Goal: Information Seeking & Learning: Check status

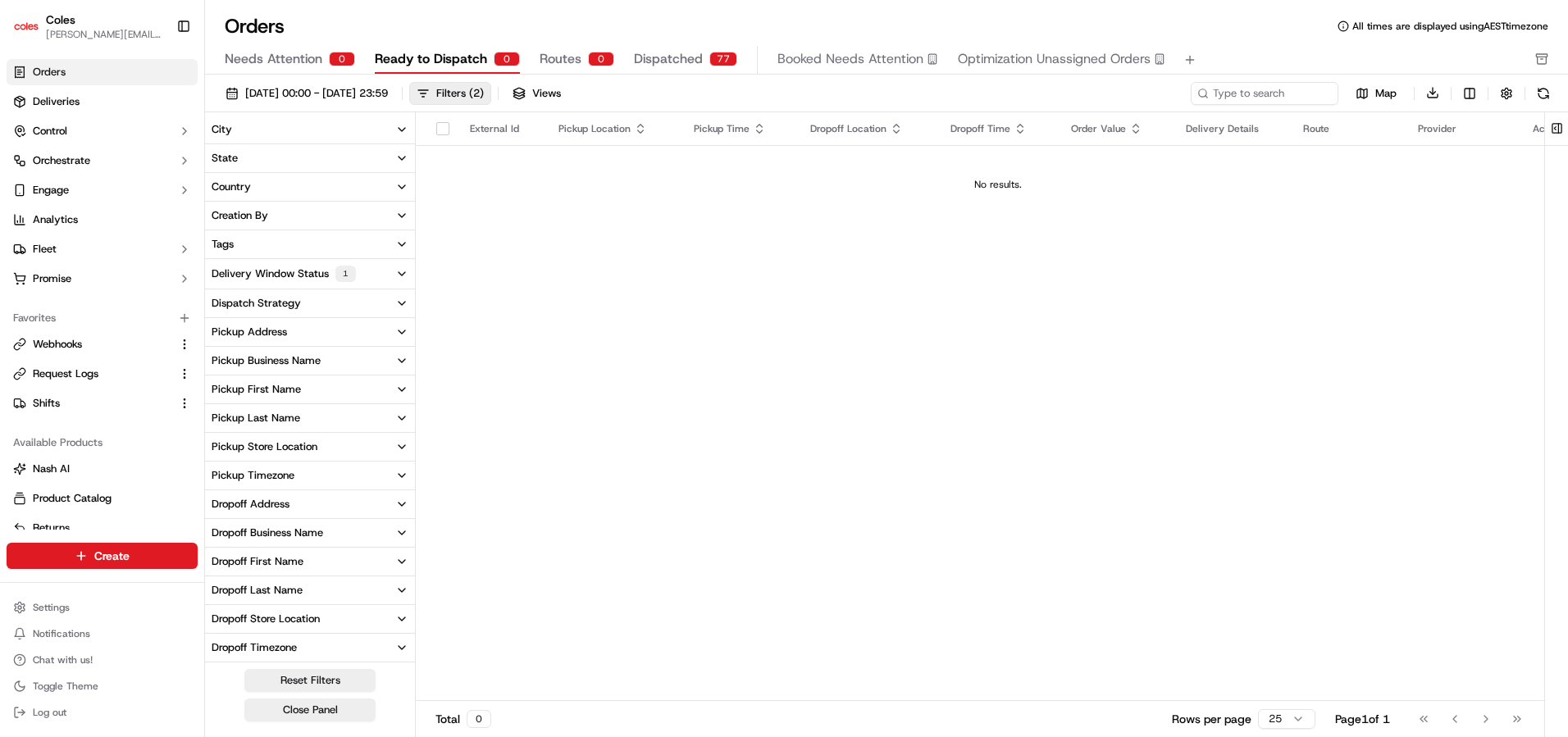
scroll to position [195, 0]
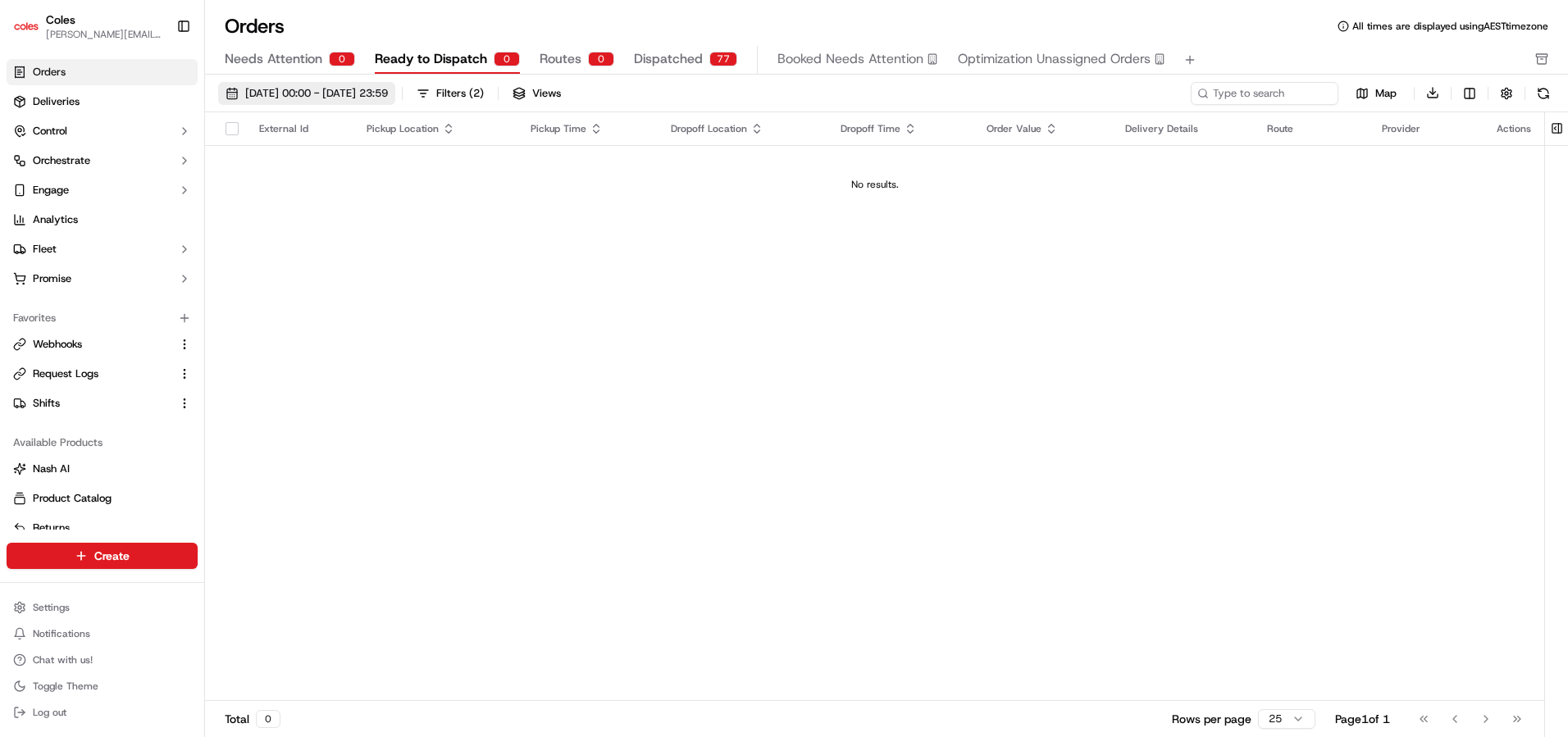
click at [364, 99] on span "[DATE] 00:00 - [DATE] 23:59" at bounding box center [316, 93] width 143 height 15
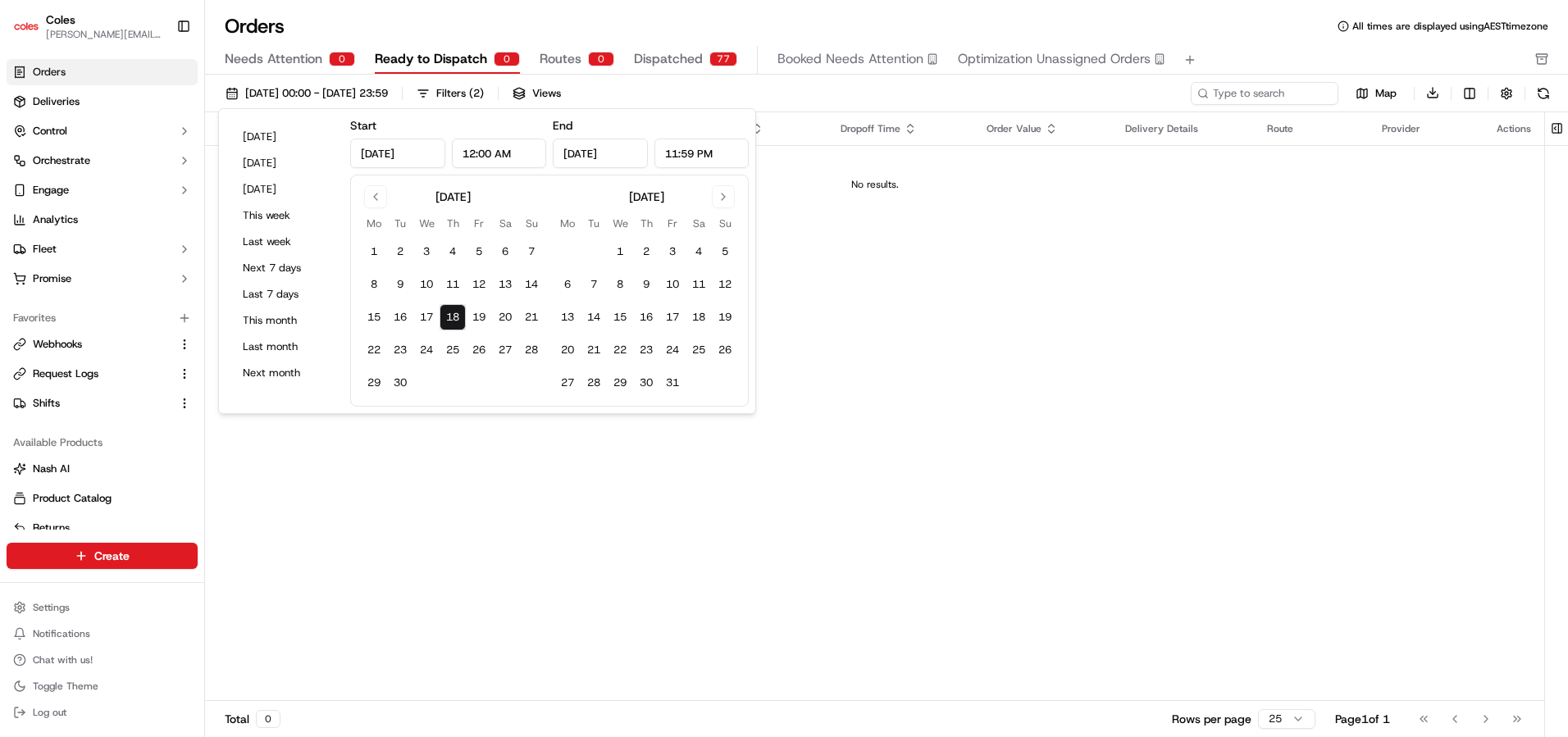
click at [457, 320] on button "18" at bounding box center [452, 317] width 26 height 26
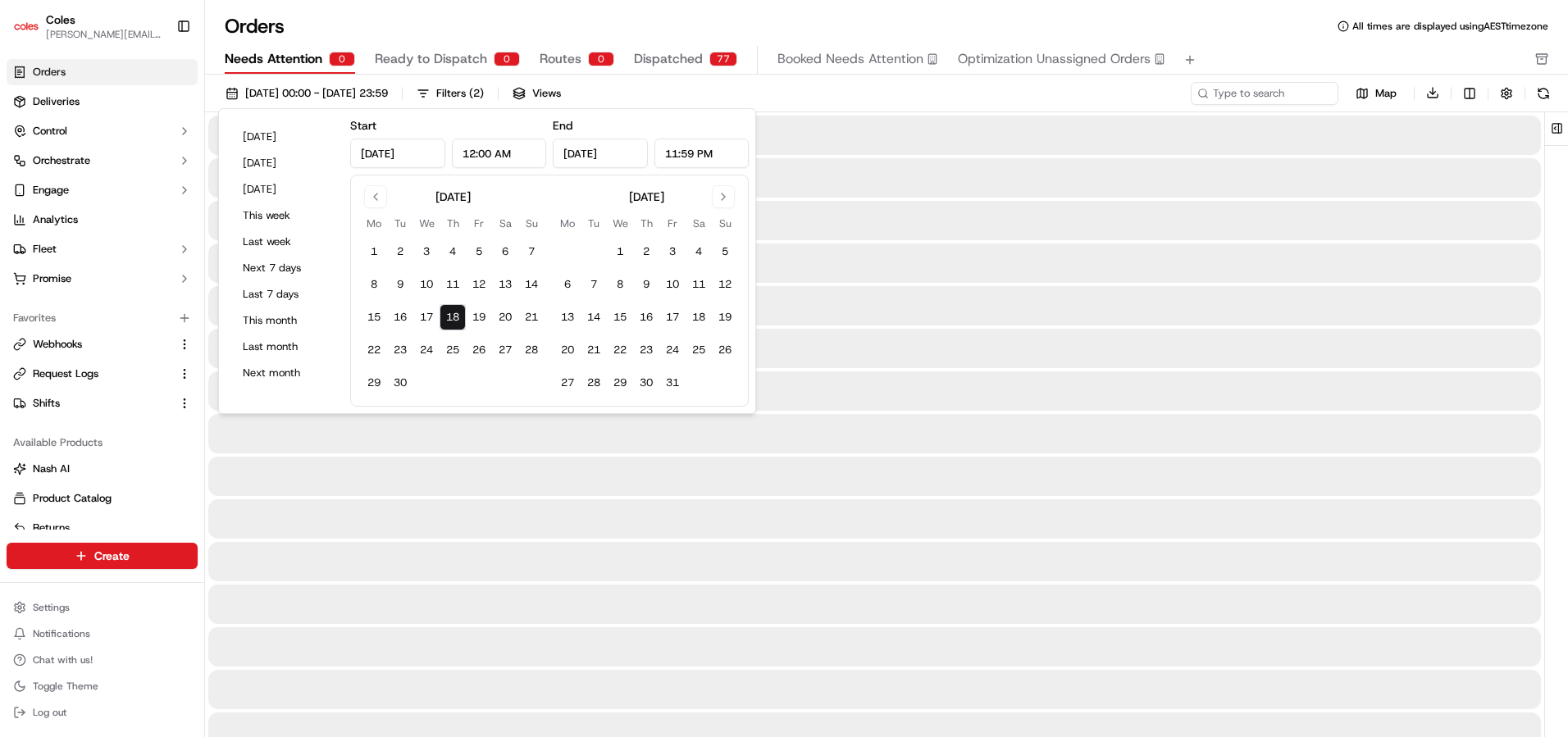
click at [298, 68] on span "Needs Attention" at bounding box center [273, 59] width 98 height 20
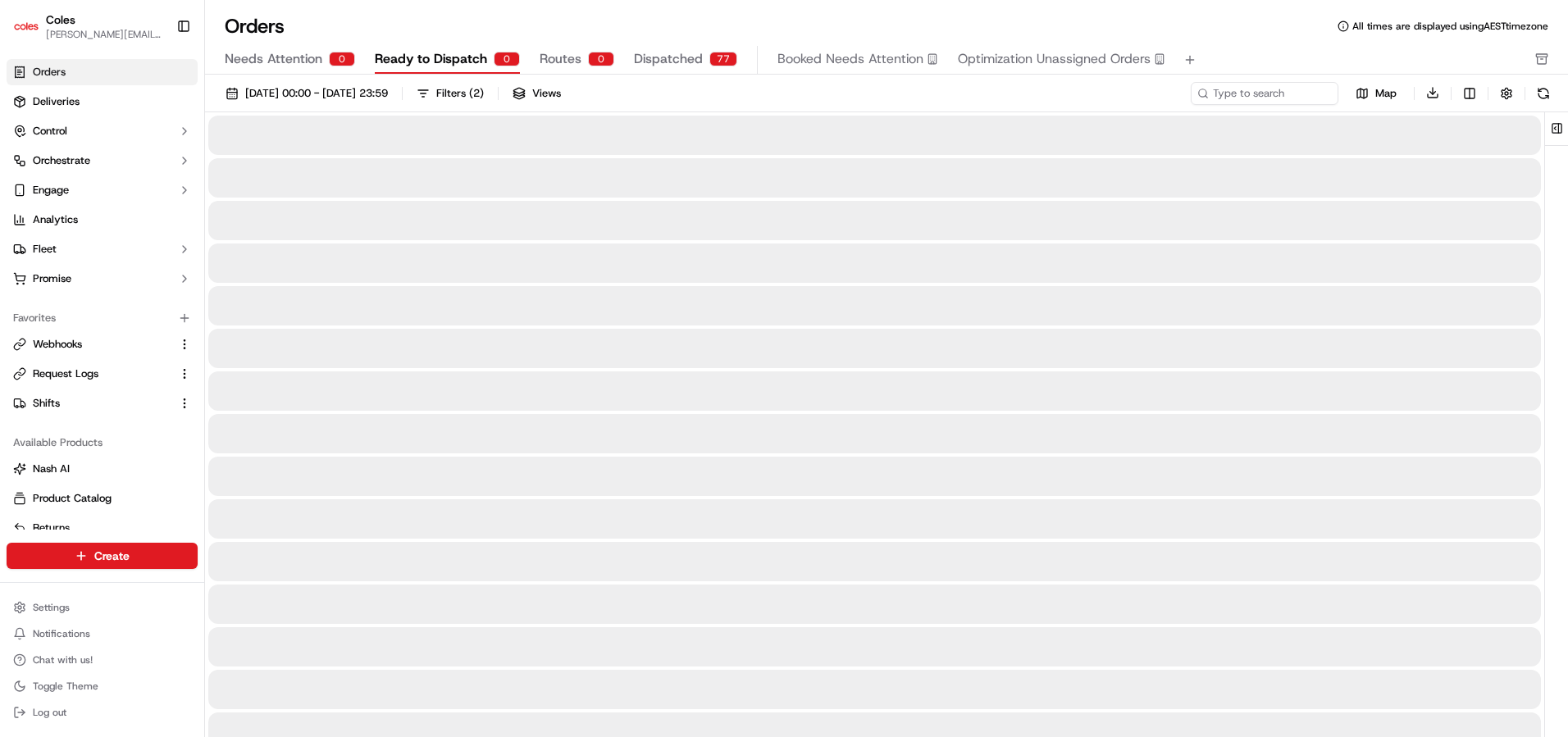
click at [417, 60] on span "Ready to Dispatch" at bounding box center [430, 59] width 113 height 20
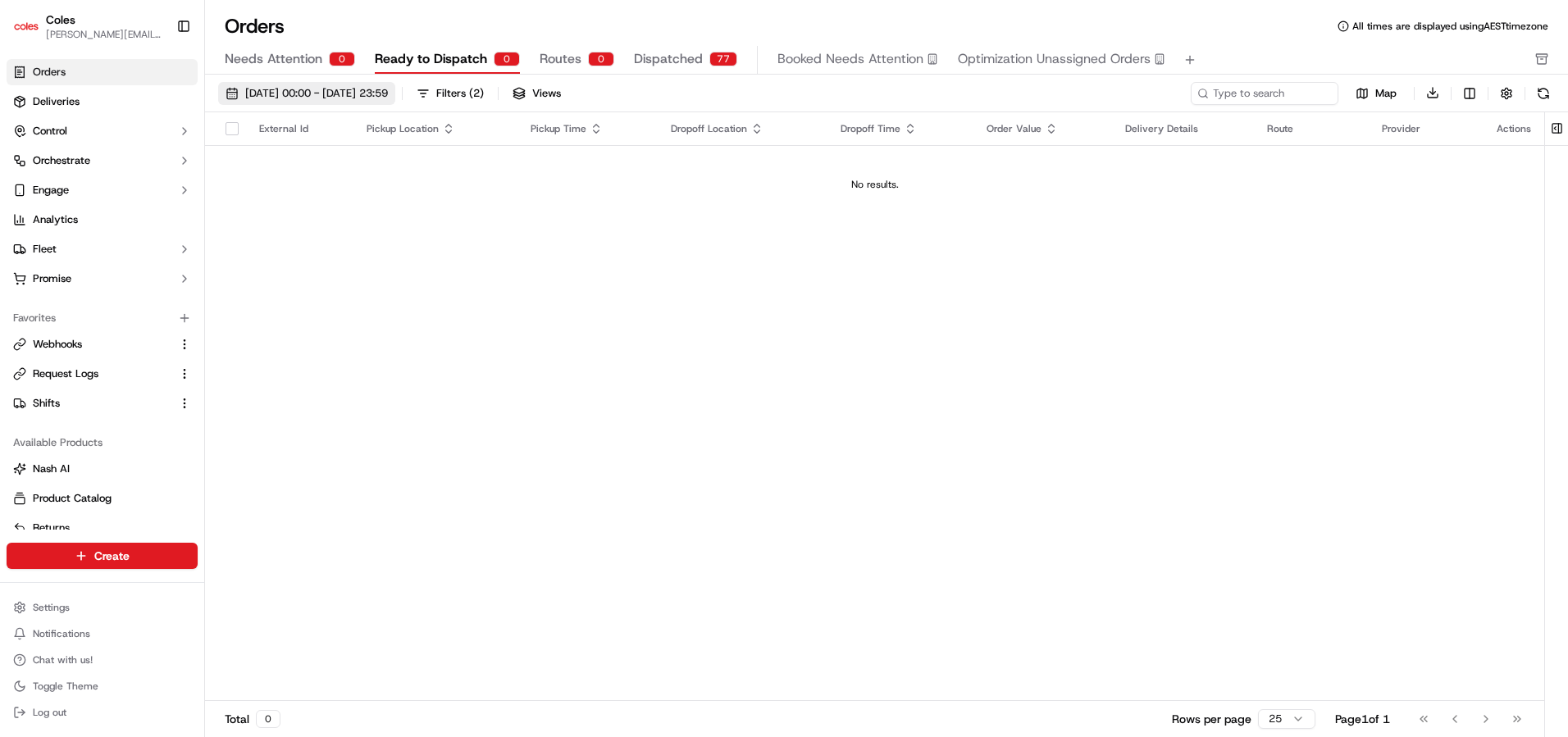
click at [388, 96] on span "[DATE] 00:00 - [DATE] 23:59" at bounding box center [316, 93] width 143 height 15
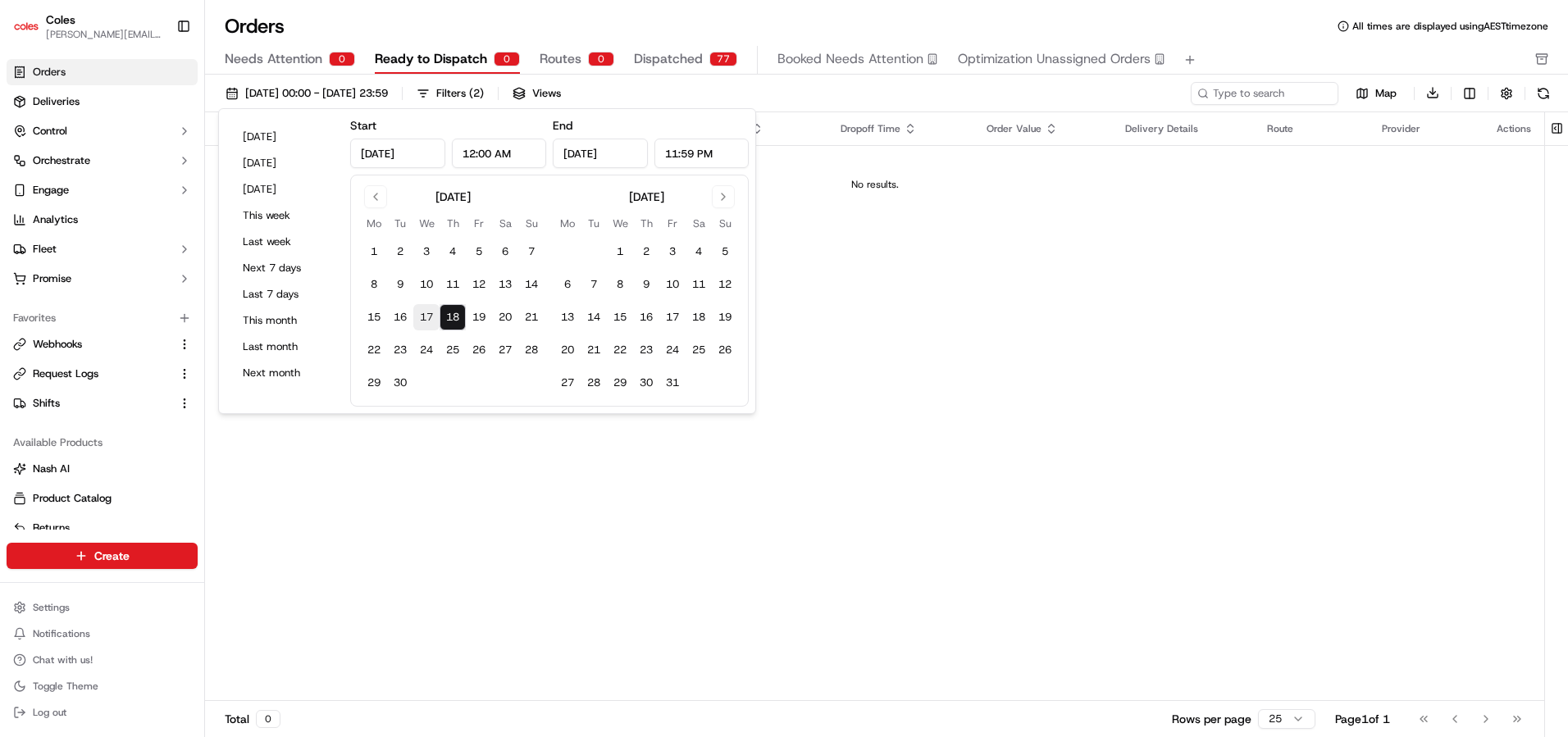
click at [428, 321] on button "17" at bounding box center [426, 317] width 26 height 26
type input "[DATE]"
type input "Sep 17, 2025"
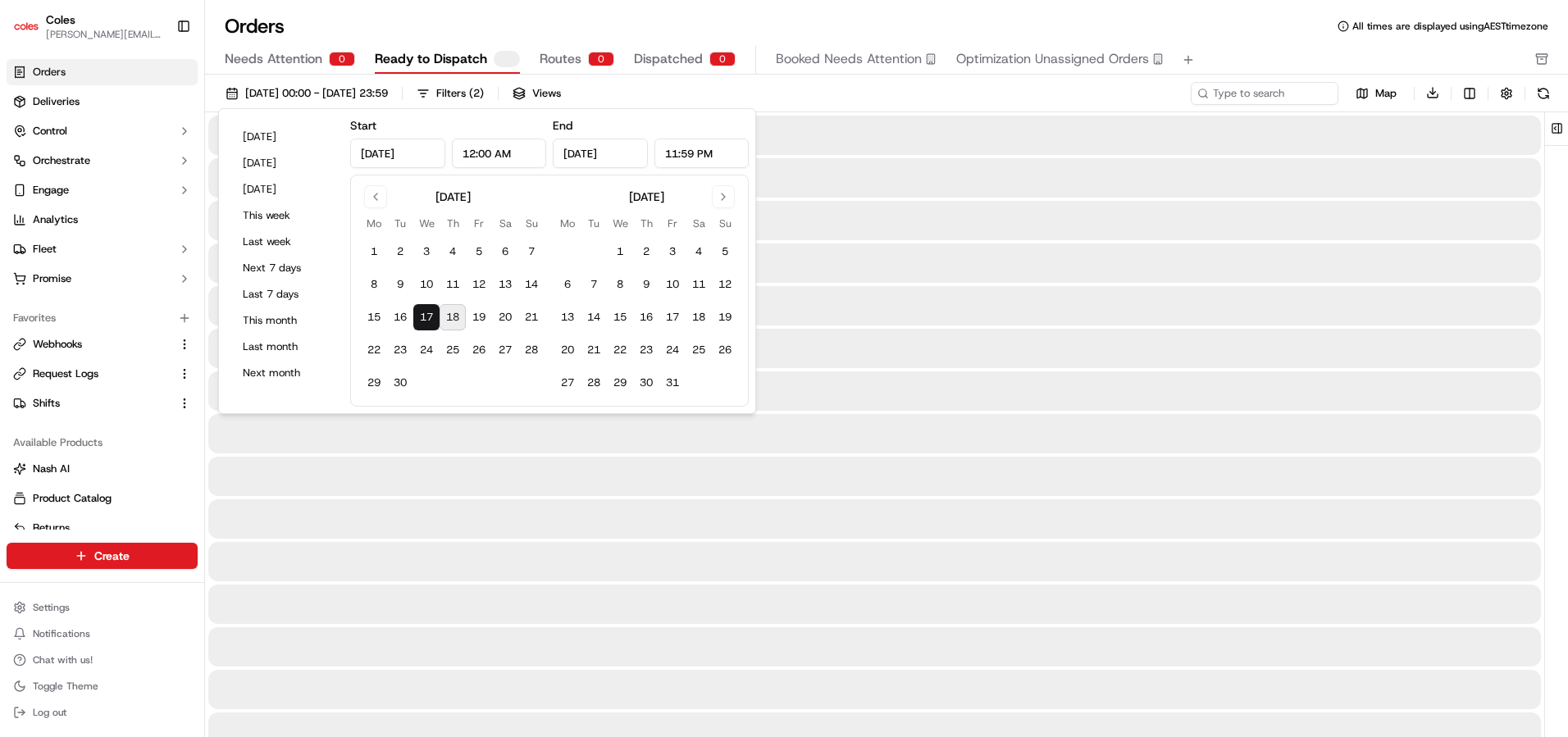
click at [428, 321] on button "17" at bounding box center [426, 317] width 26 height 26
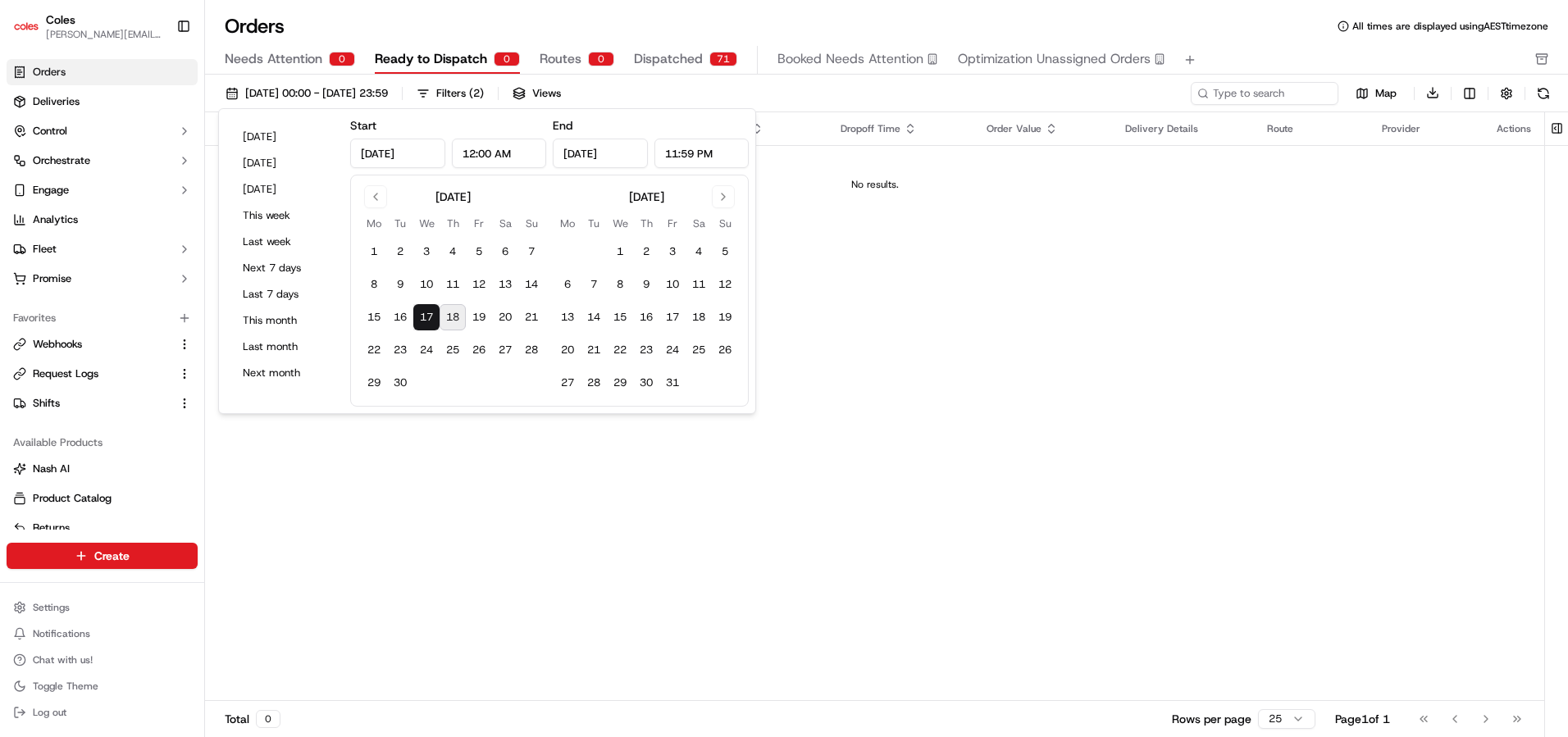
click at [456, 310] on button "18" at bounding box center [452, 317] width 26 height 26
type input "Sep 18, 2025"
click at [456, 310] on button "18" at bounding box center [452, 317] width 26 height 26
click at [482, 319] on button "19" at bounding box center [479, 317] width 26 height 26
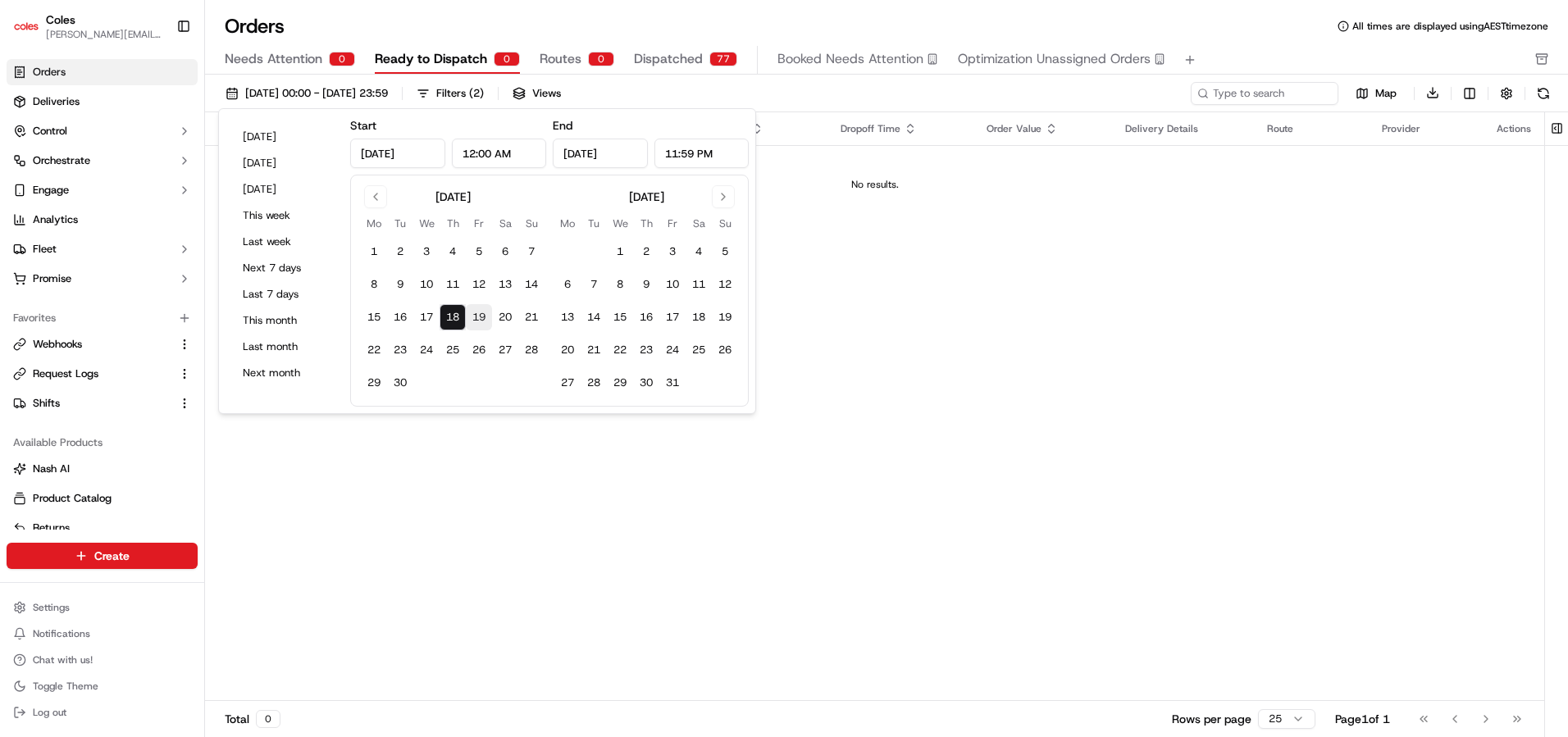
type input "Sep 19, 2025"
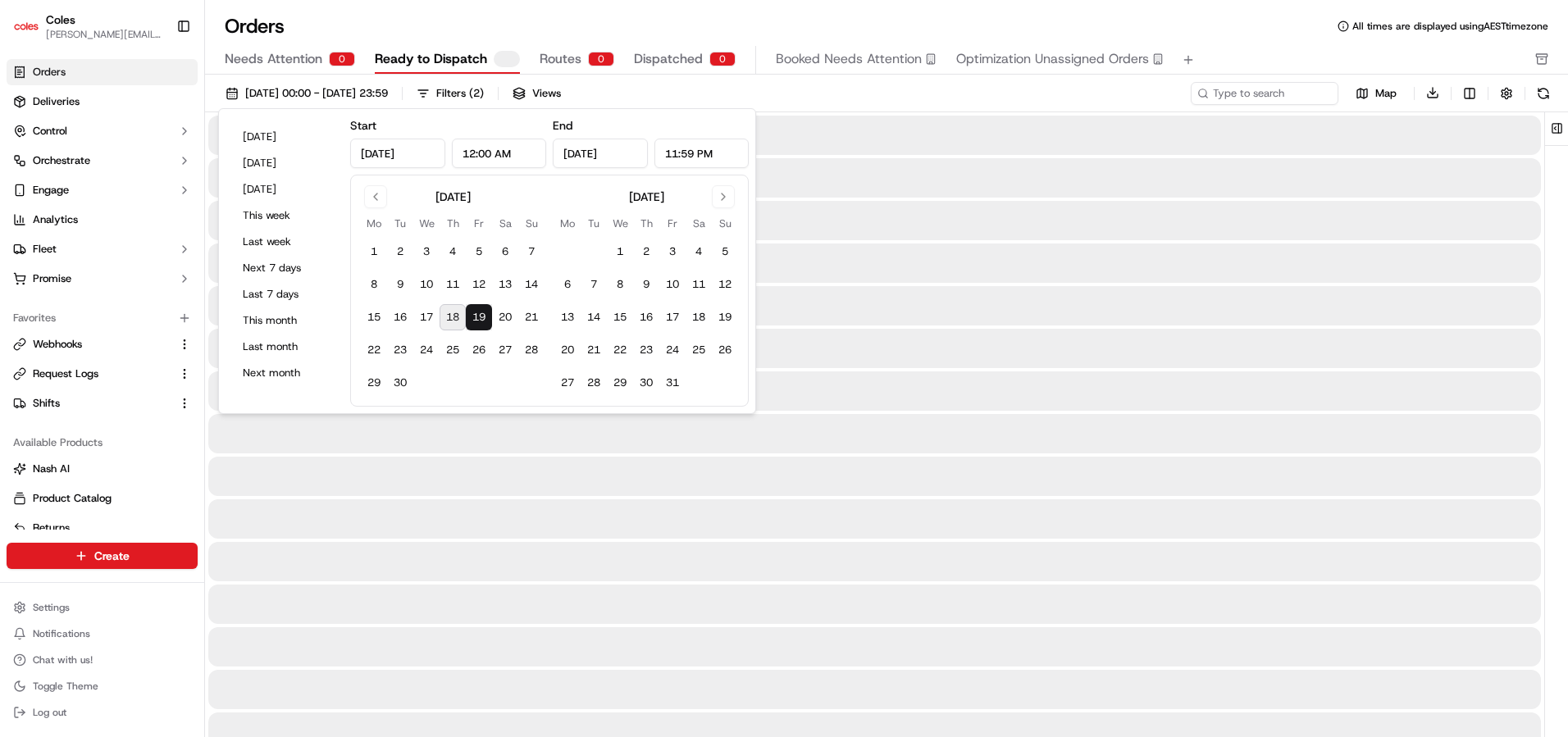
click at [482, 319] on button "19" at bounding box center [479, 317] width 26 height 26
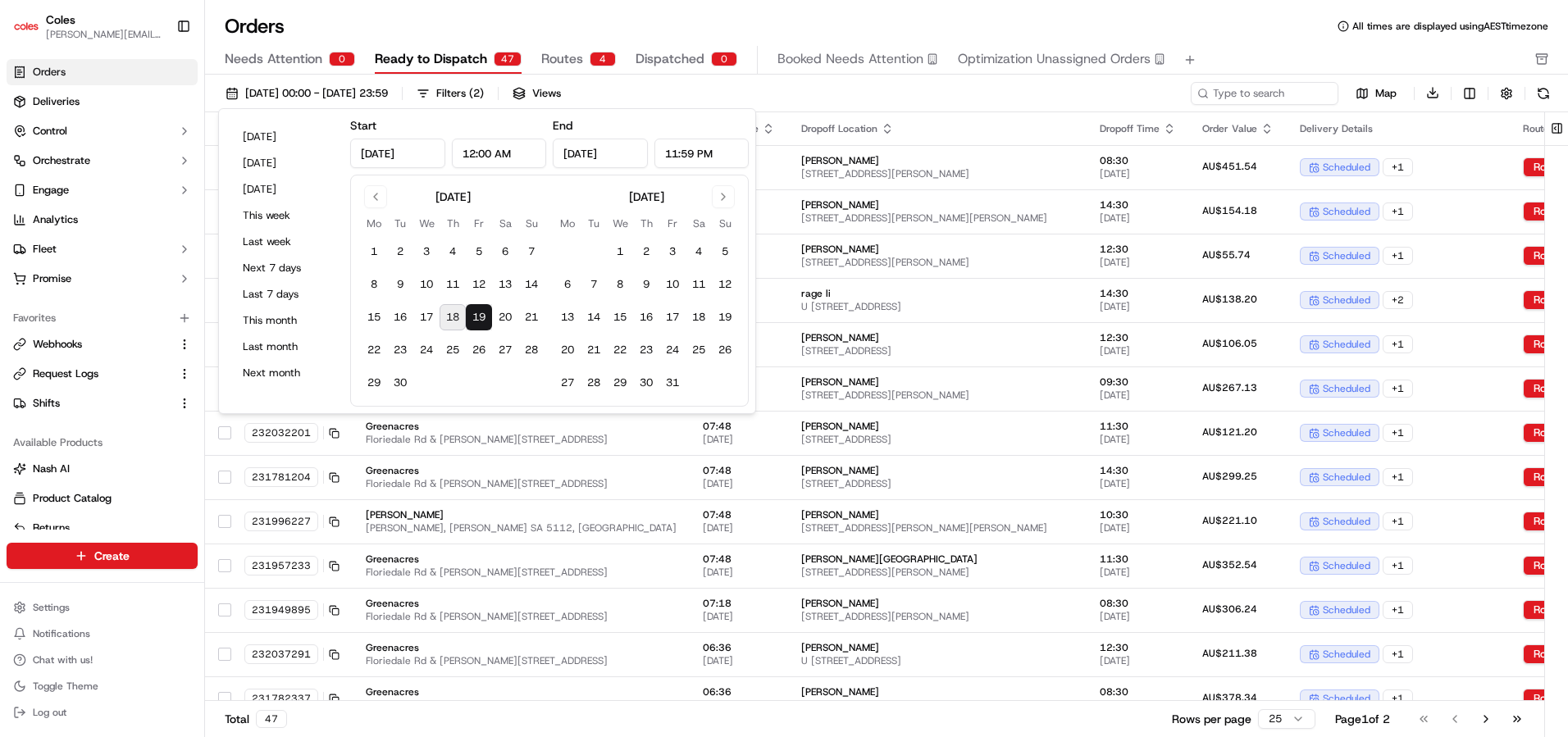
click at [410, 33] on div "Orders All times are displayed using AEST timezone" at bounding box center [887, 26] width 1363 height 26
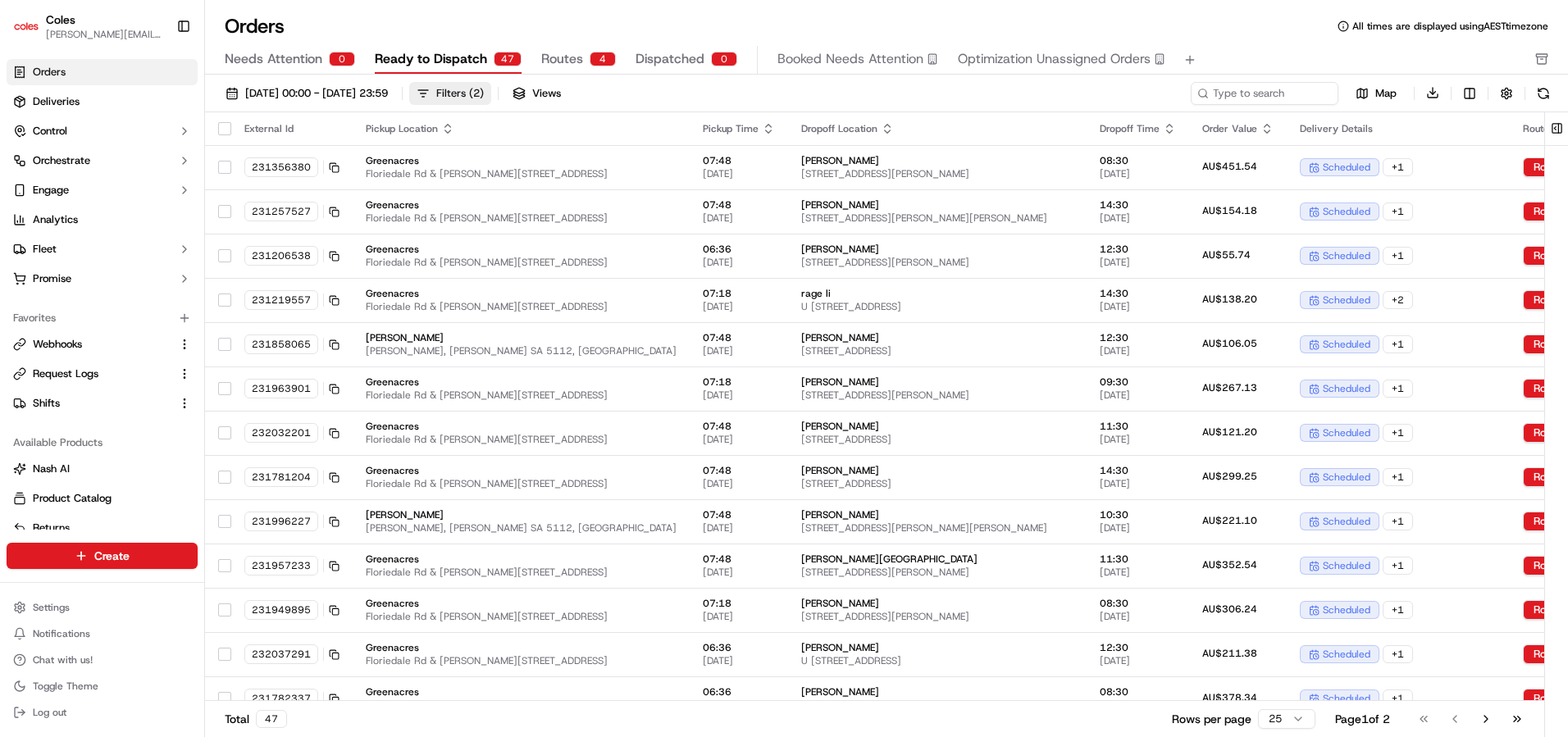
click at [489, 96] on button "Filters ( 2 )" at bounding box center [450, 93] width 82 height 23
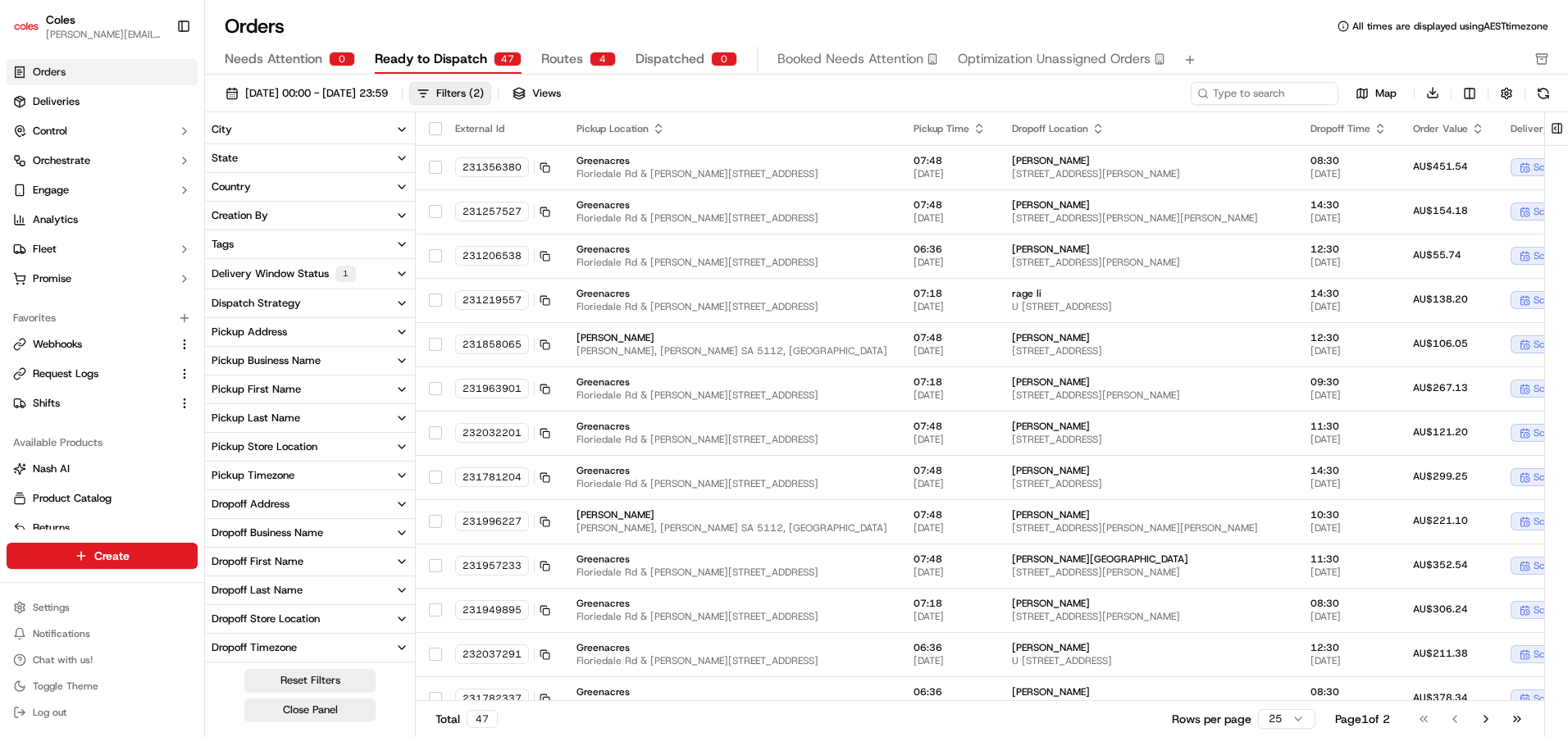
scroll to position [117, 0]
click at [354, 584] on button "Pick Shift Name 1" at bounding box center [310, 589] width 210 height 29
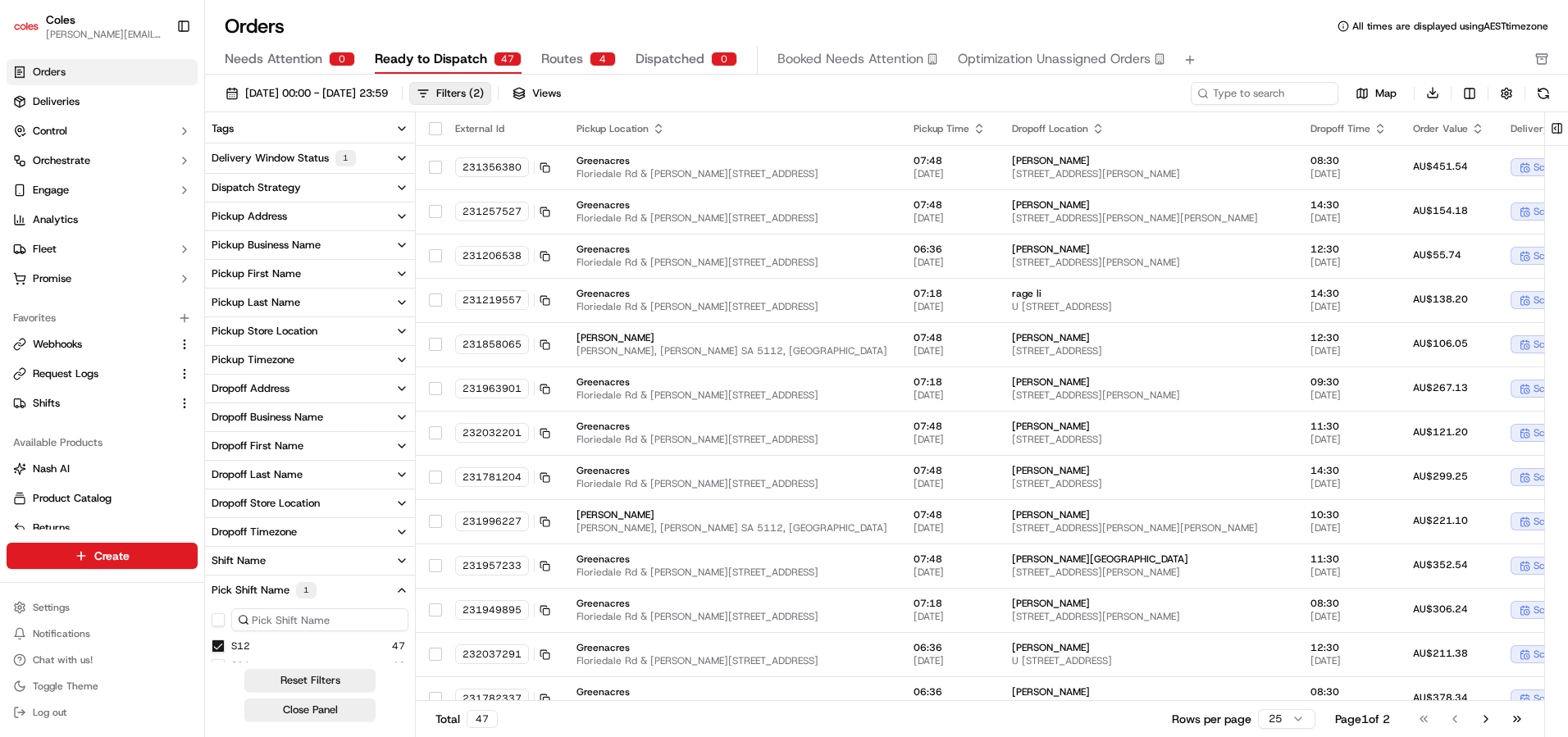
scroll to position [195, 0]
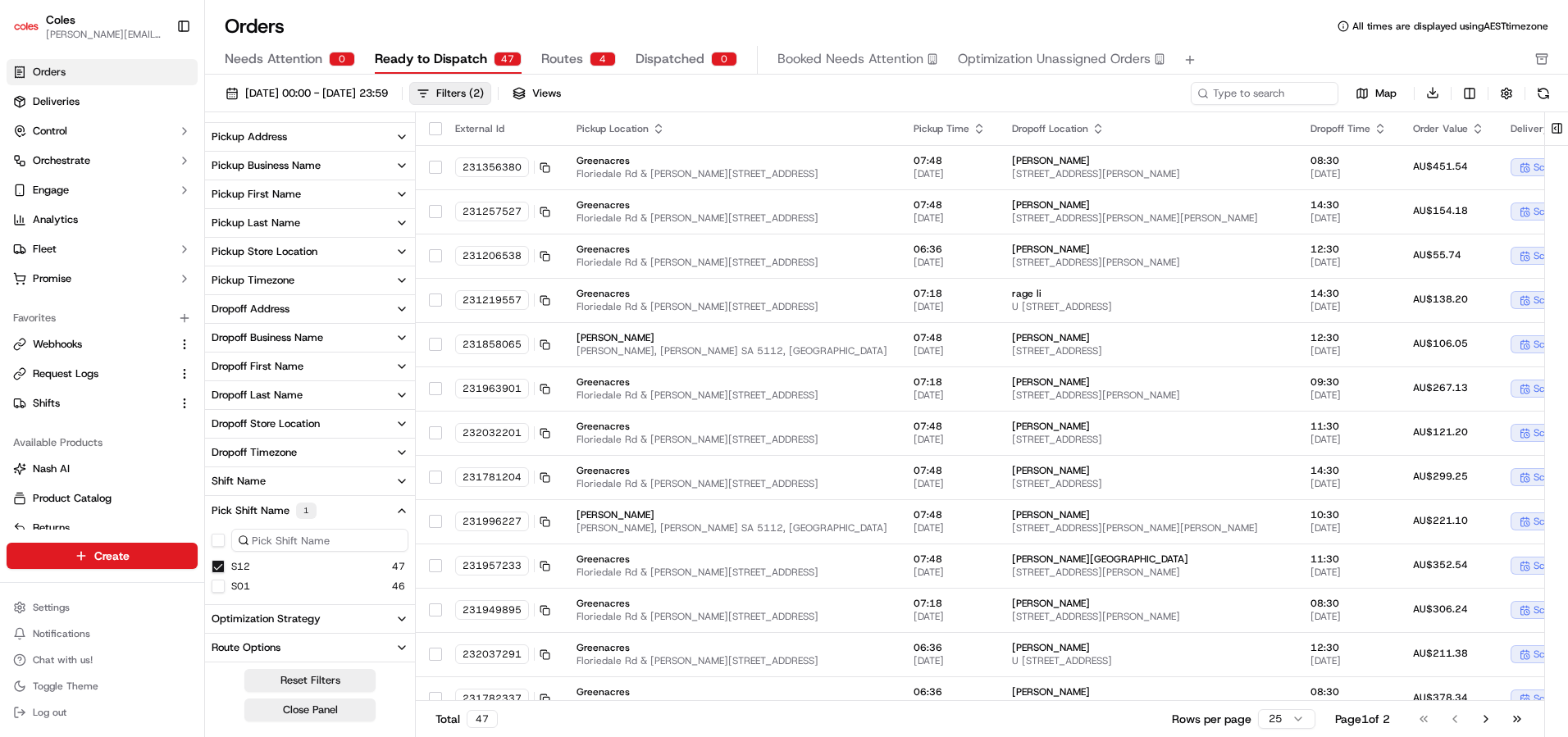
click at [224, 592] on div "S01" at bounding box center [231, 586] width 38 height 13
click at [300, 58] on span "Needs Attention" at bounding box center [273, 59] width 98 height 20
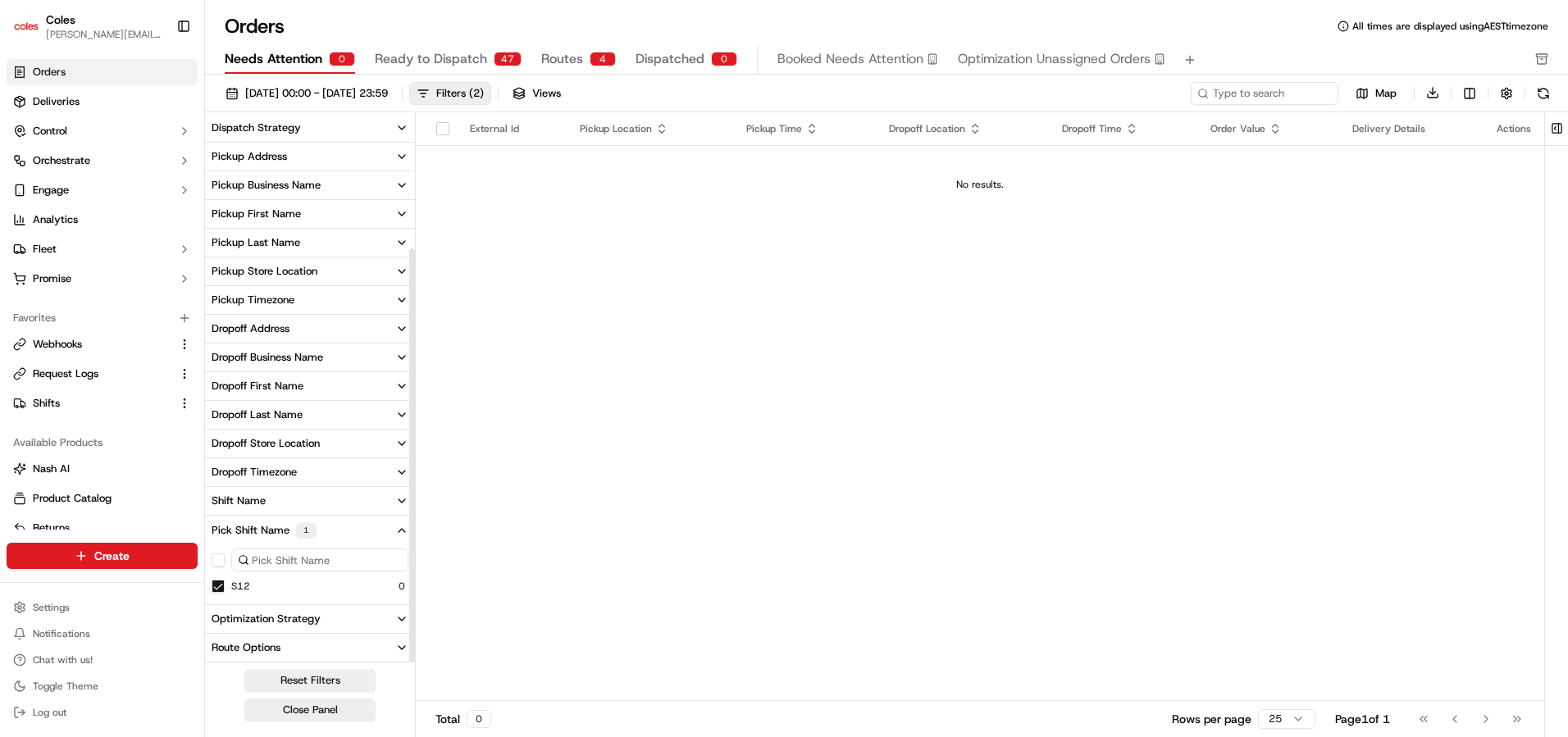
click at [410, 59] on span "Ready to Dispatch" at bounding box center [430, 59] width 113 height 20
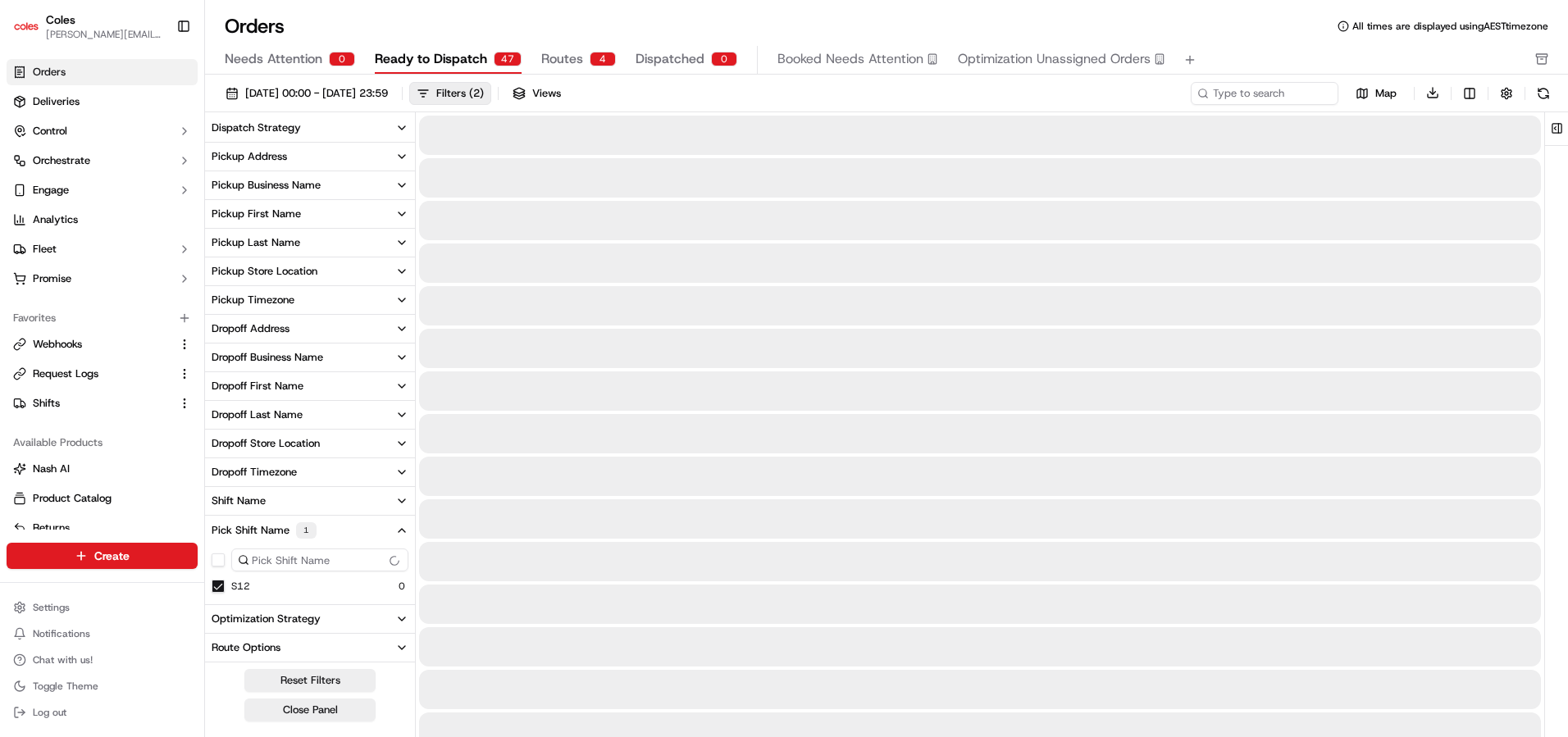
scroll to position [195, 0]
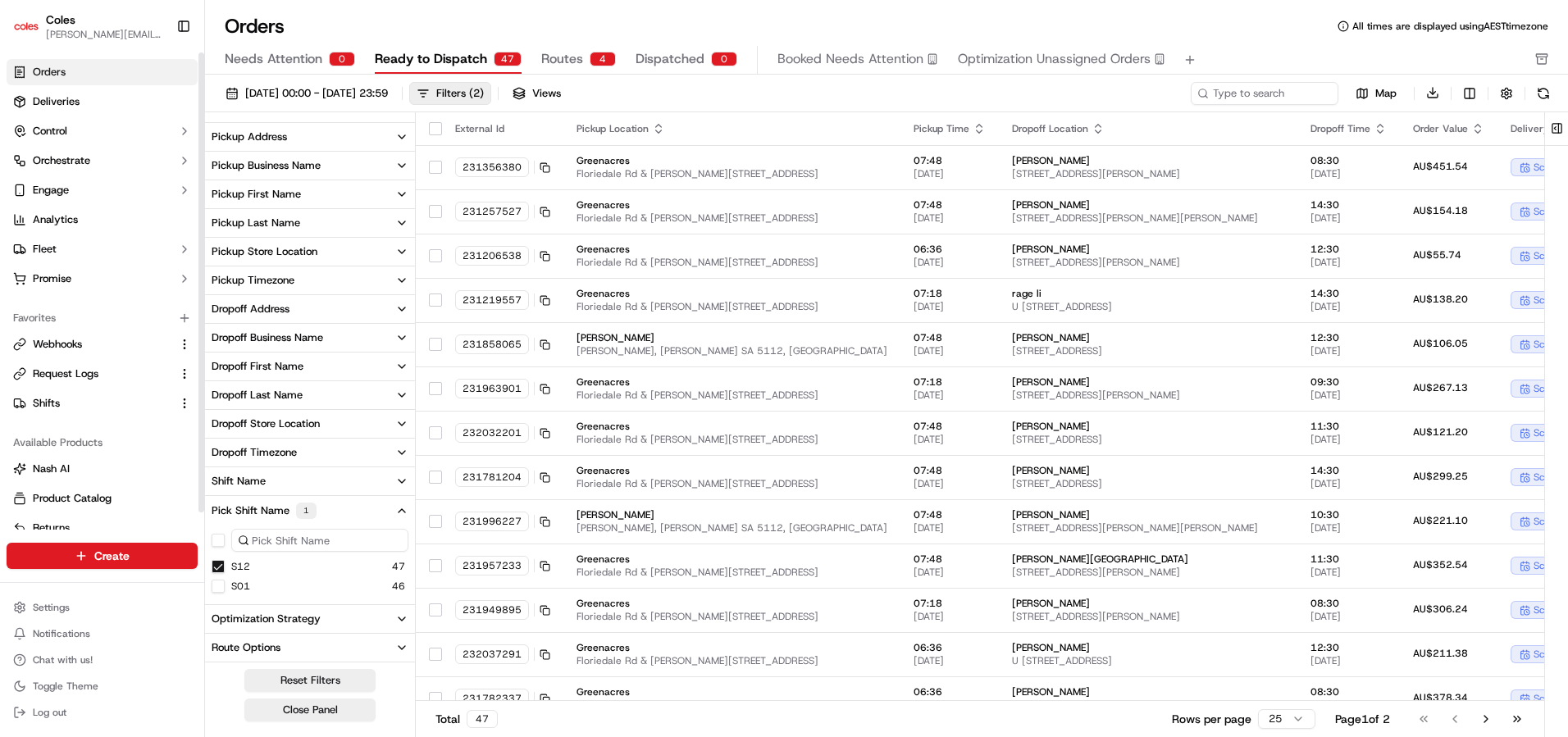
click at [62, 67] on span "Orders" at bounding box center [48, 73] width 33 height 15
click at [53, 72] on span "Orders" at bounding box center [48, 73] width 33 height 15
click at [484, 96] on div "Filters ( 2 )" at bounding box center [460, 93] width 48 height 15
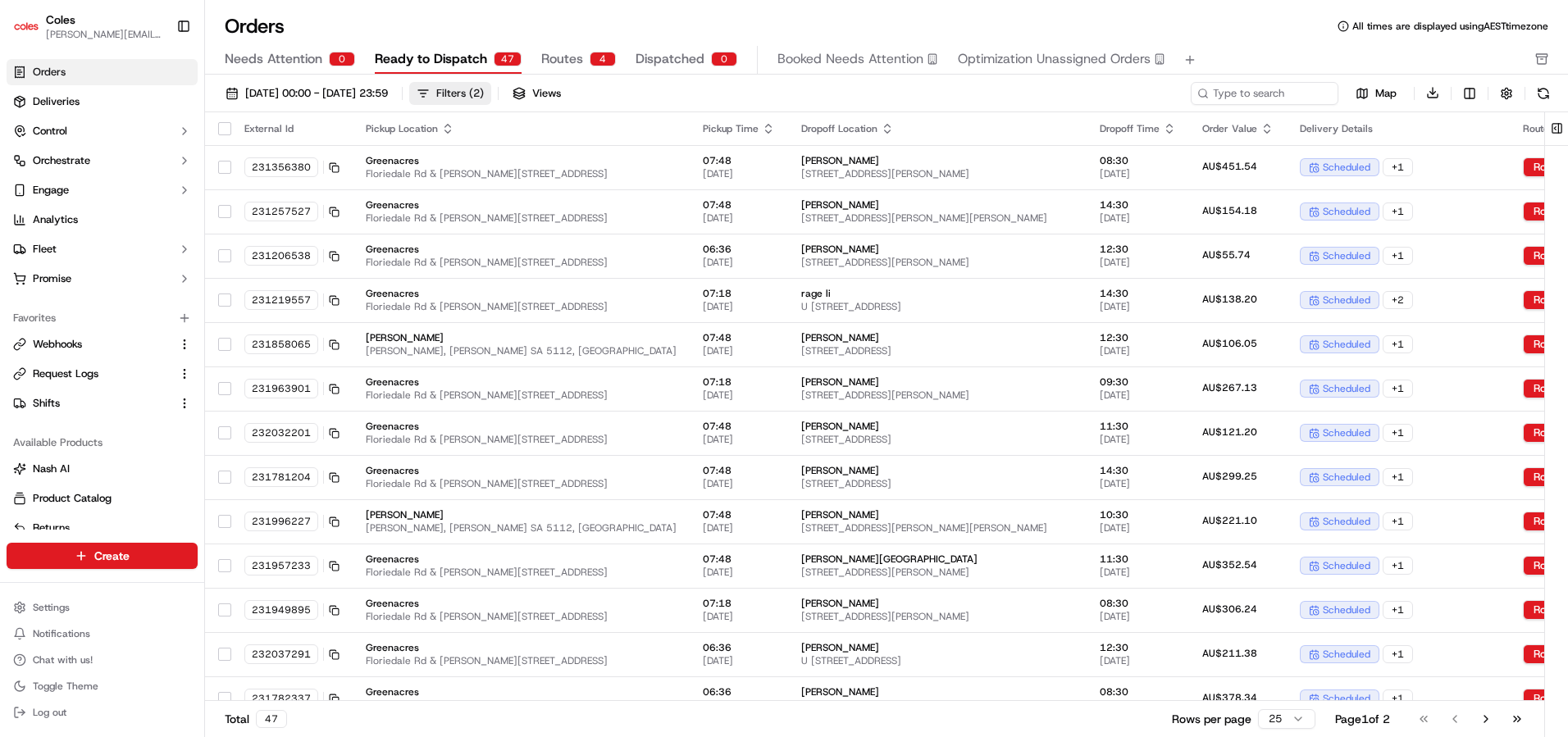
click at [484, 96] on div "Filters ( 2 )" at bounding box center [460, 93] width 48 height 15
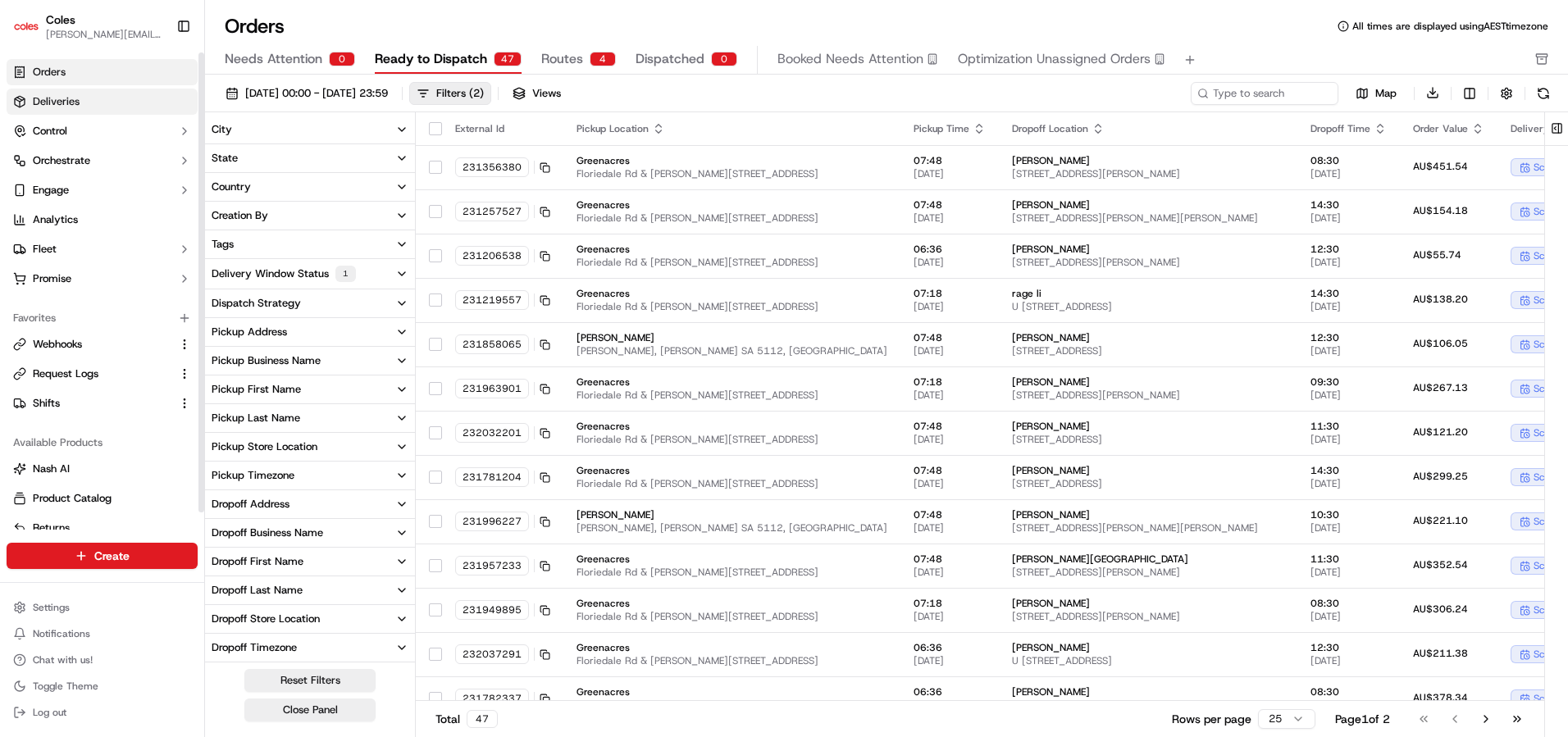
drag, startPoint x: 44, startPoint y: 78, endPoint x: 52, endPoint y: 93, distance: 17.0
click at [44, 78] on span "Orders" at bounding box center [48, 73] width 33 height 15
click at [51, 103] on span "Deliveries" at bounding box center [56, 102] width 47 height 15
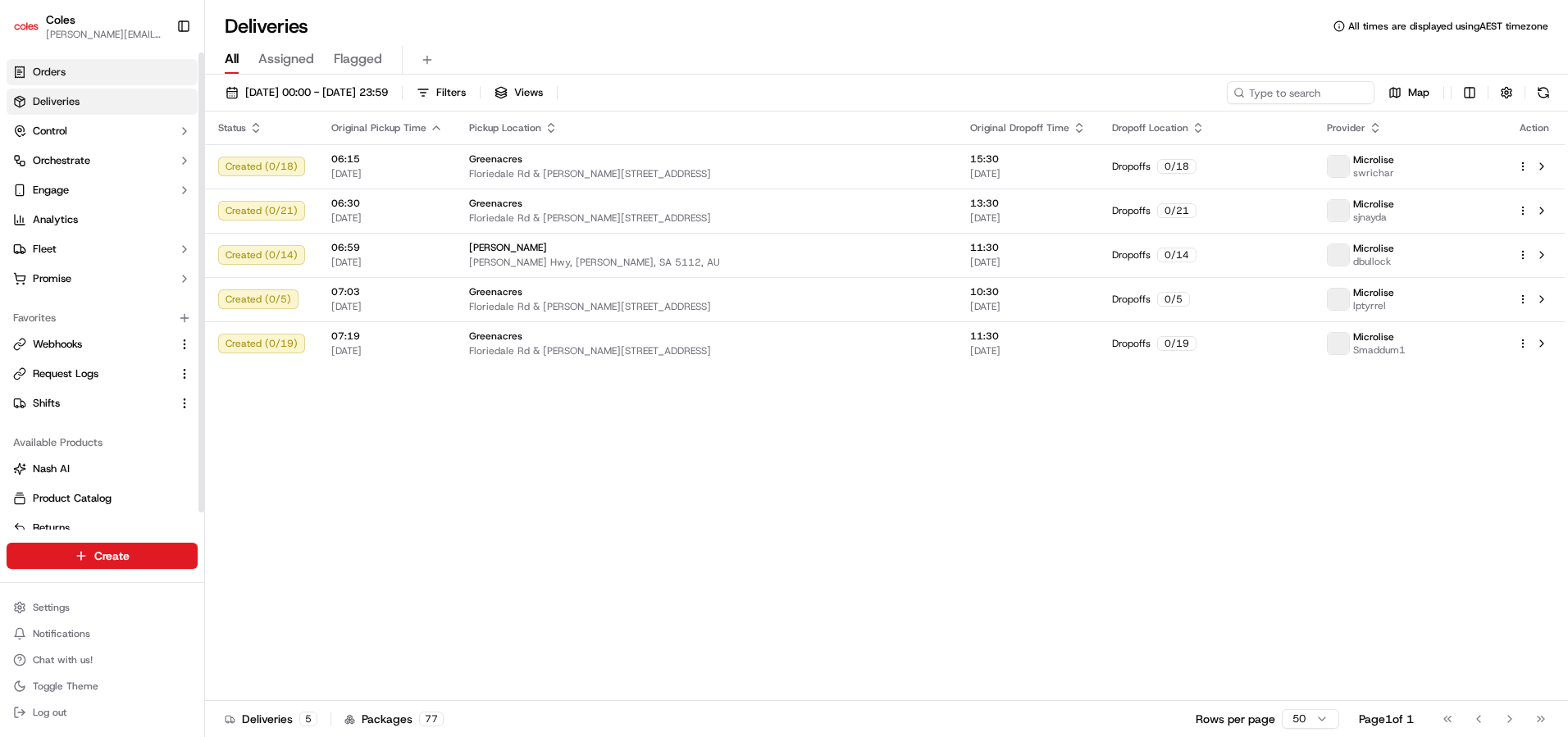
click at [48, 80] on link "Orders" at bounding box center [102, 72] width 191 height 26
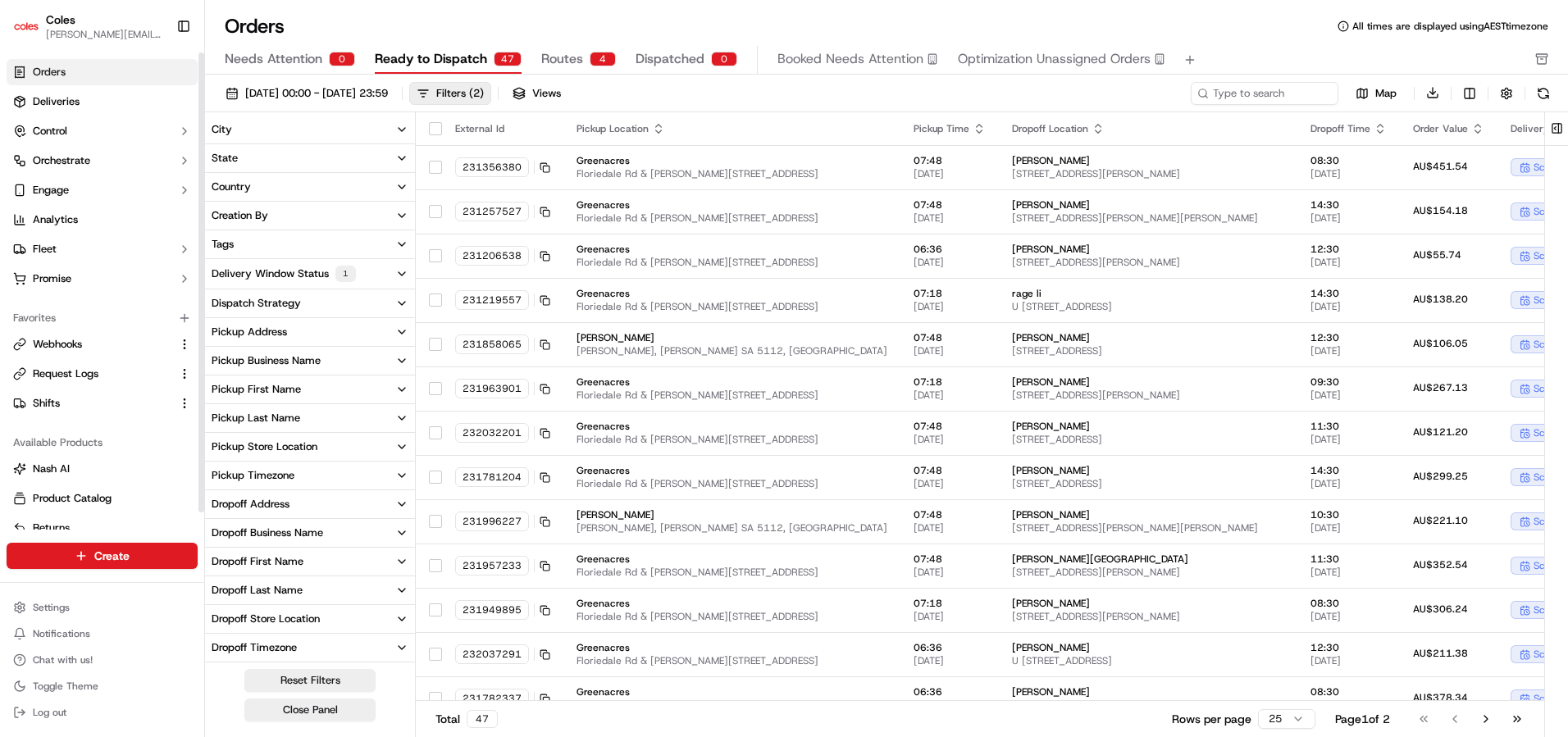
click at [572, 67] on span "Routes" at bounding box center [562, 59] width 42 height 20
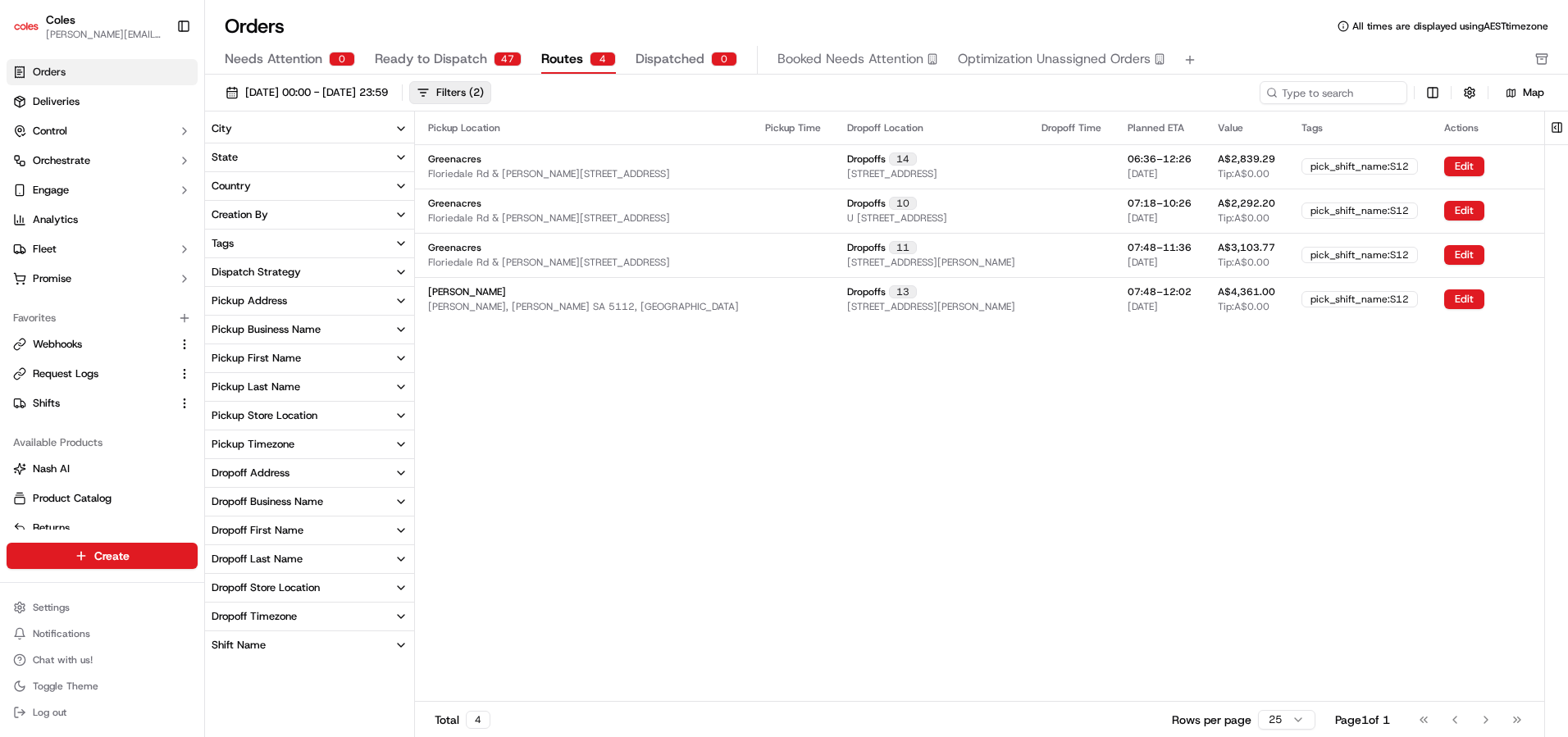
click at [264, 61] on span "Needs Attention" at bounding box center [273, 59] width 98 height 20
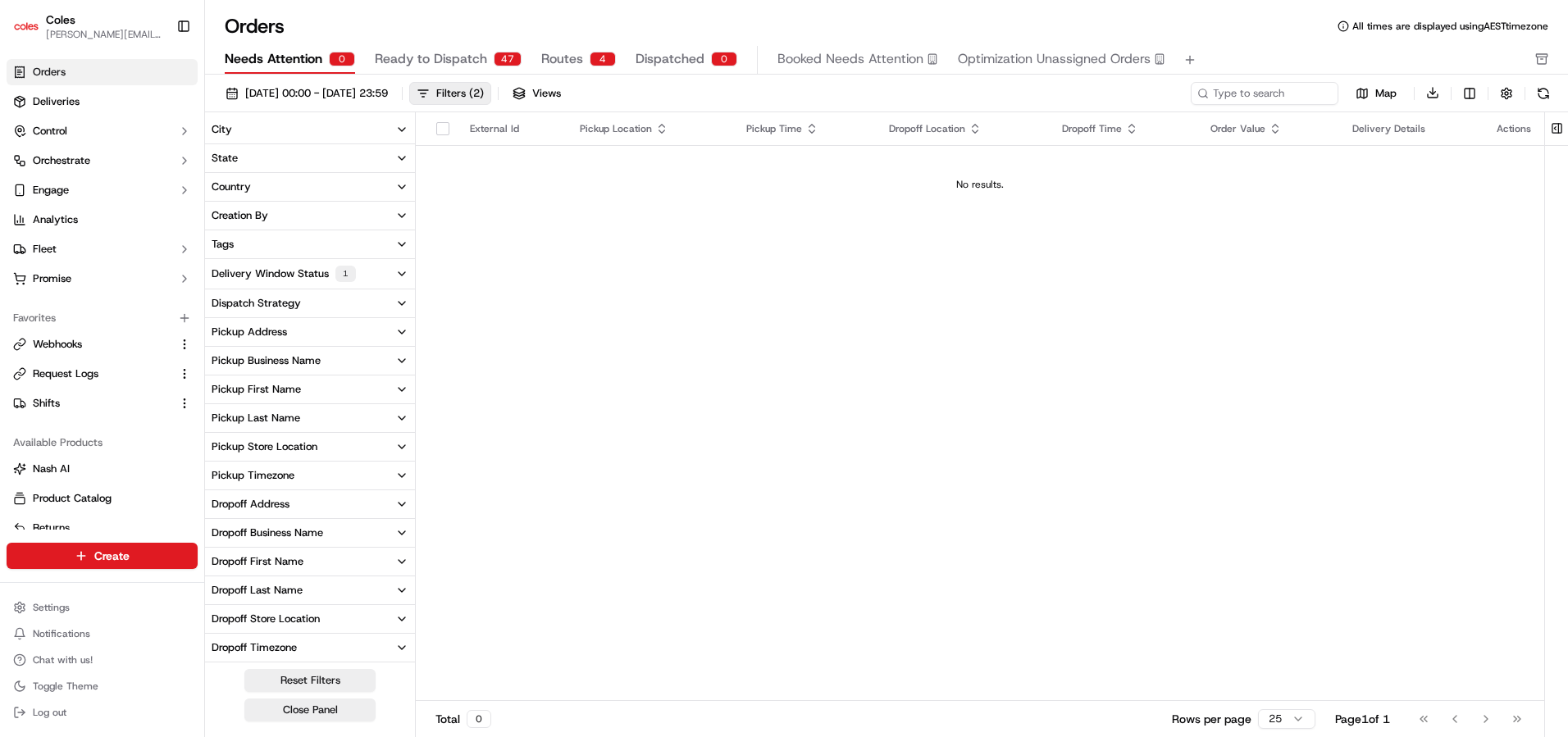
click at [424, 58] on span "Ready to Dispatch" at bounding box center [430, 59] width 113 height 20
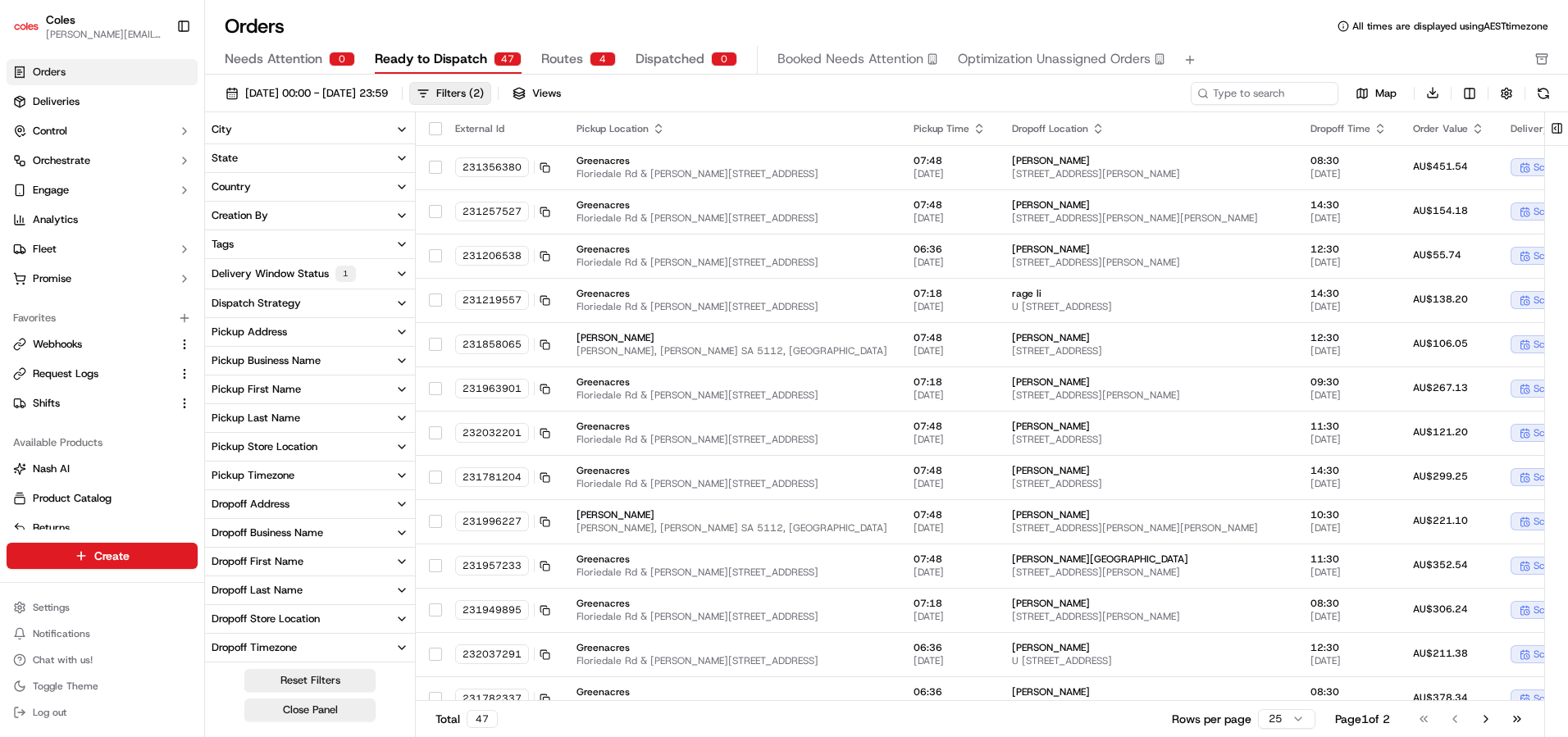
click at [450, 63] on span "Ready to Dispatch" at bounding box center [430, 59] width 113 height 20
click at [565, 64] on span "Routes" at bounding box center [562, 59] width 42 height 20
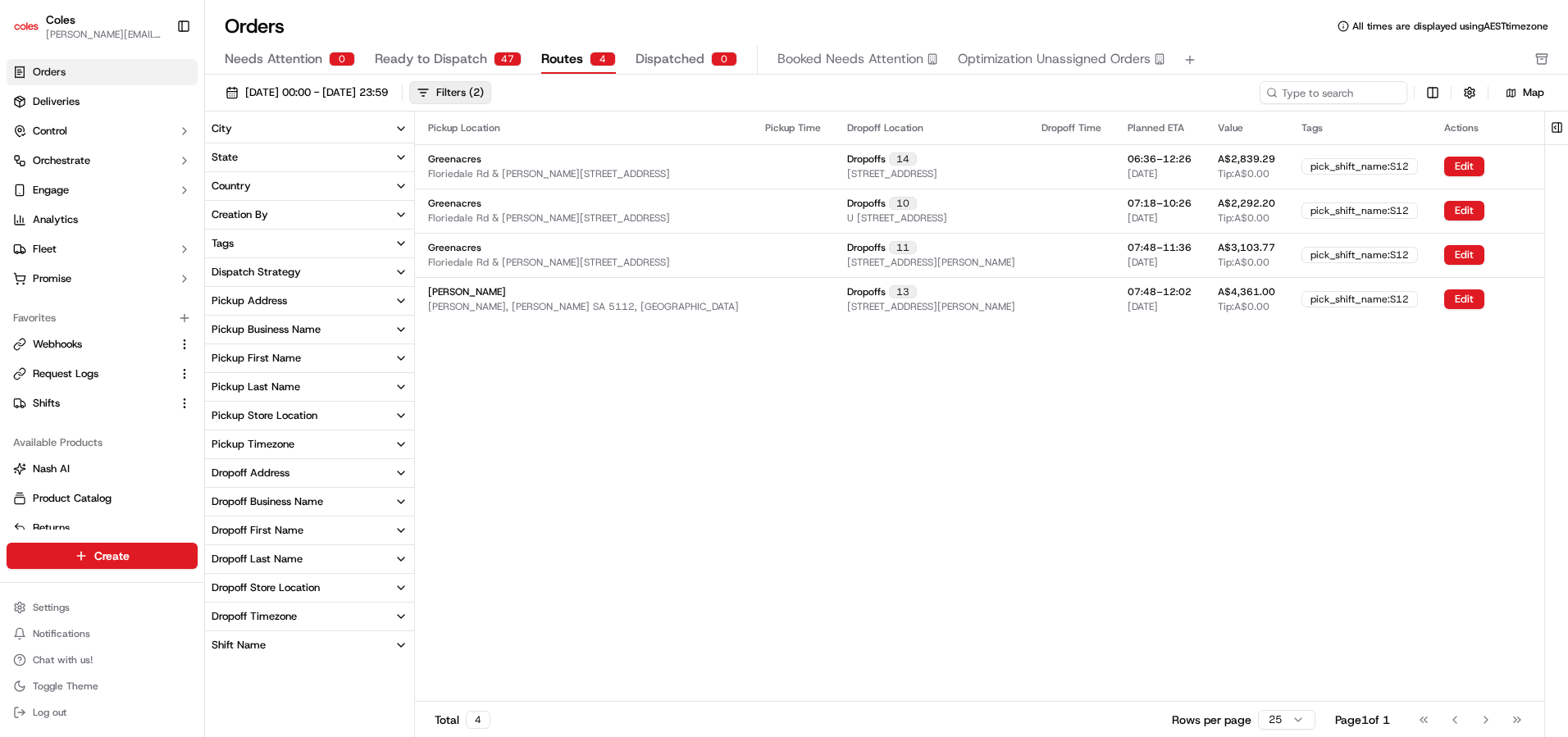
click at [426, 66] on span "Ready to Dispatch" at bounding box center [430, 59] width 113 height 20
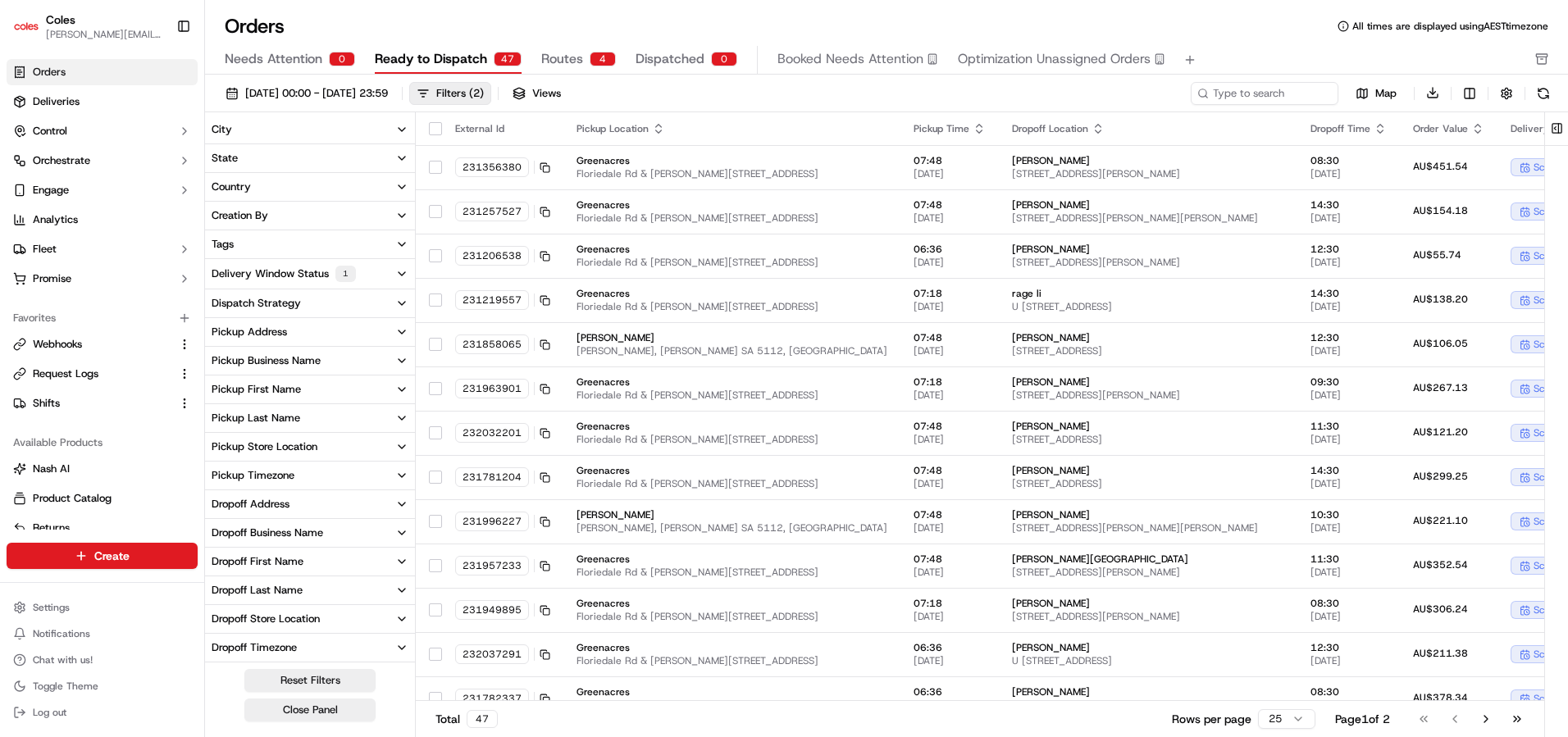
scroll to position [117, 0]
click at [309, 564] on button "Shift Name" at bounding box center [310, 559] width 210 height 28
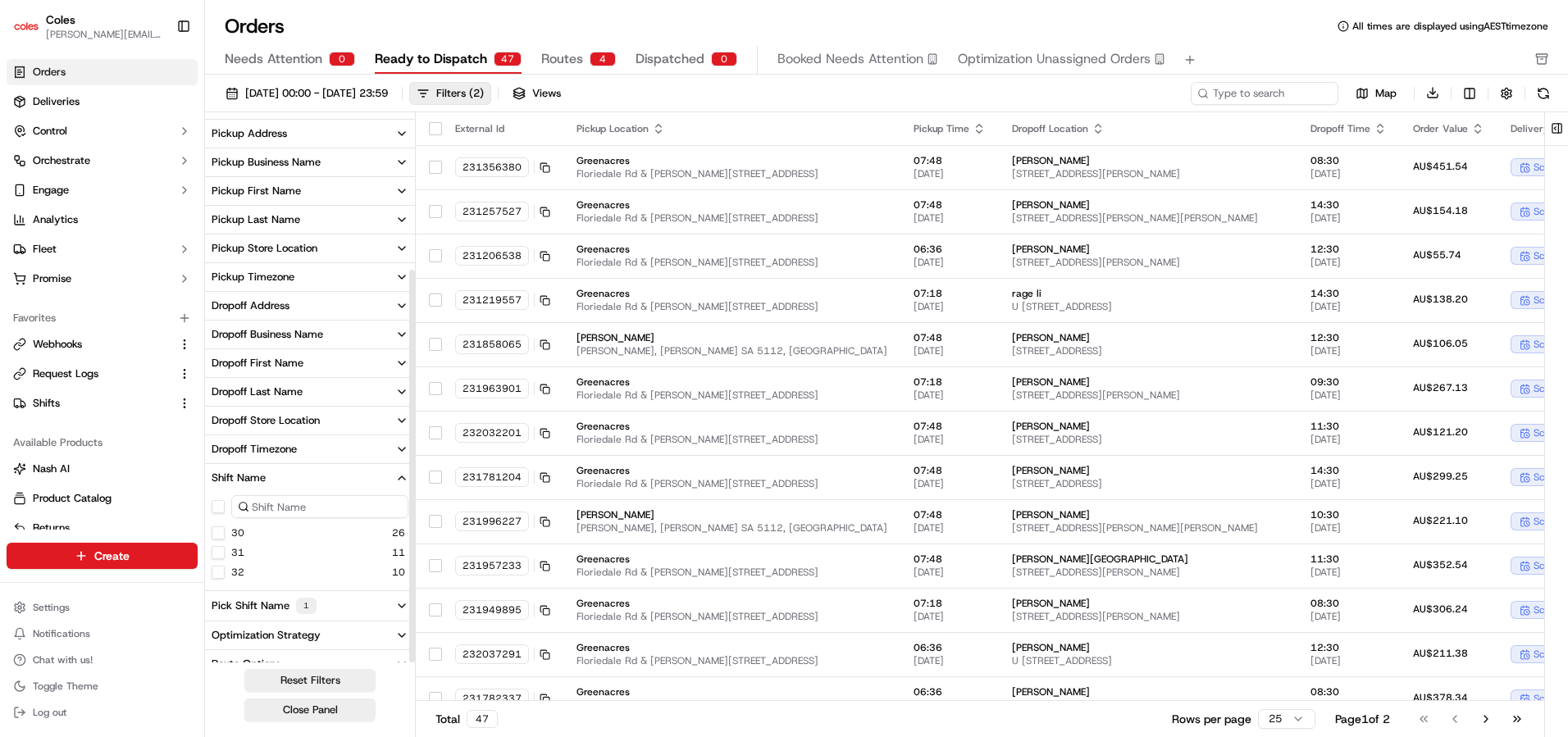
scroll to position [215, 0]
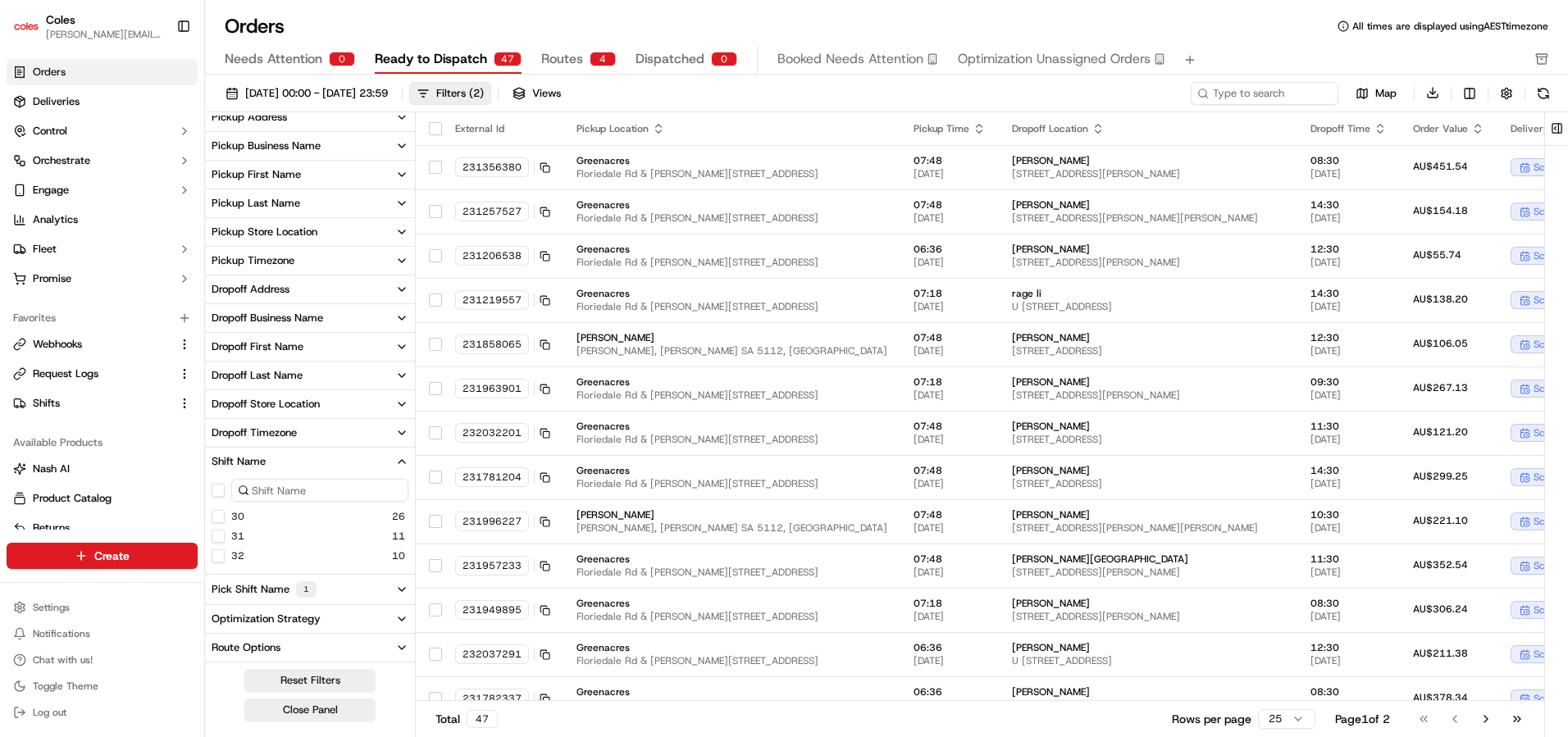
click at [300, 464] on button "Shift Name" at bounding box center [310, 461] width 210 height 28
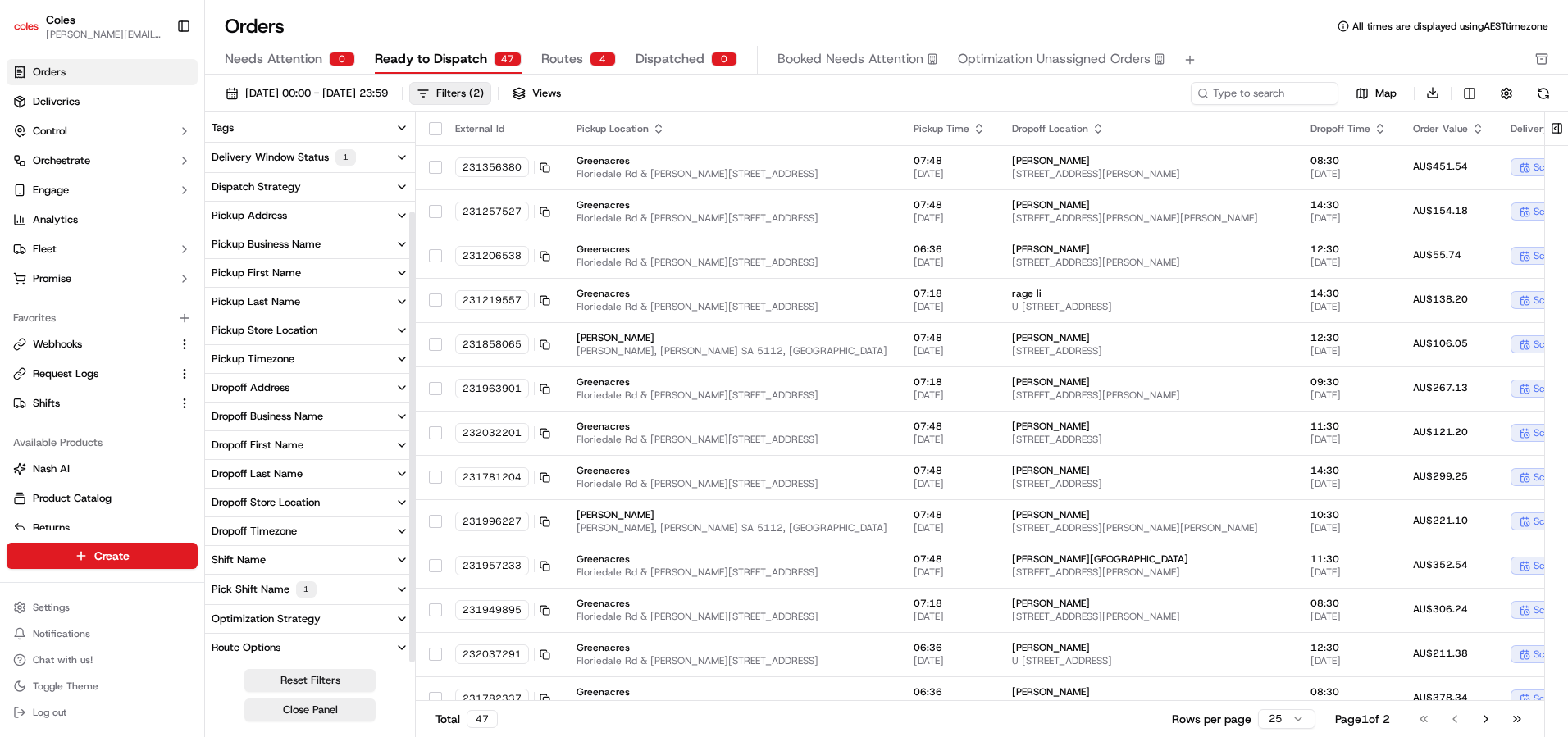
scroll to position [117, 0]
click at [247, 590] on div "Pick Shift Name 1" at bounding box center [264, 589] width 105 height 17
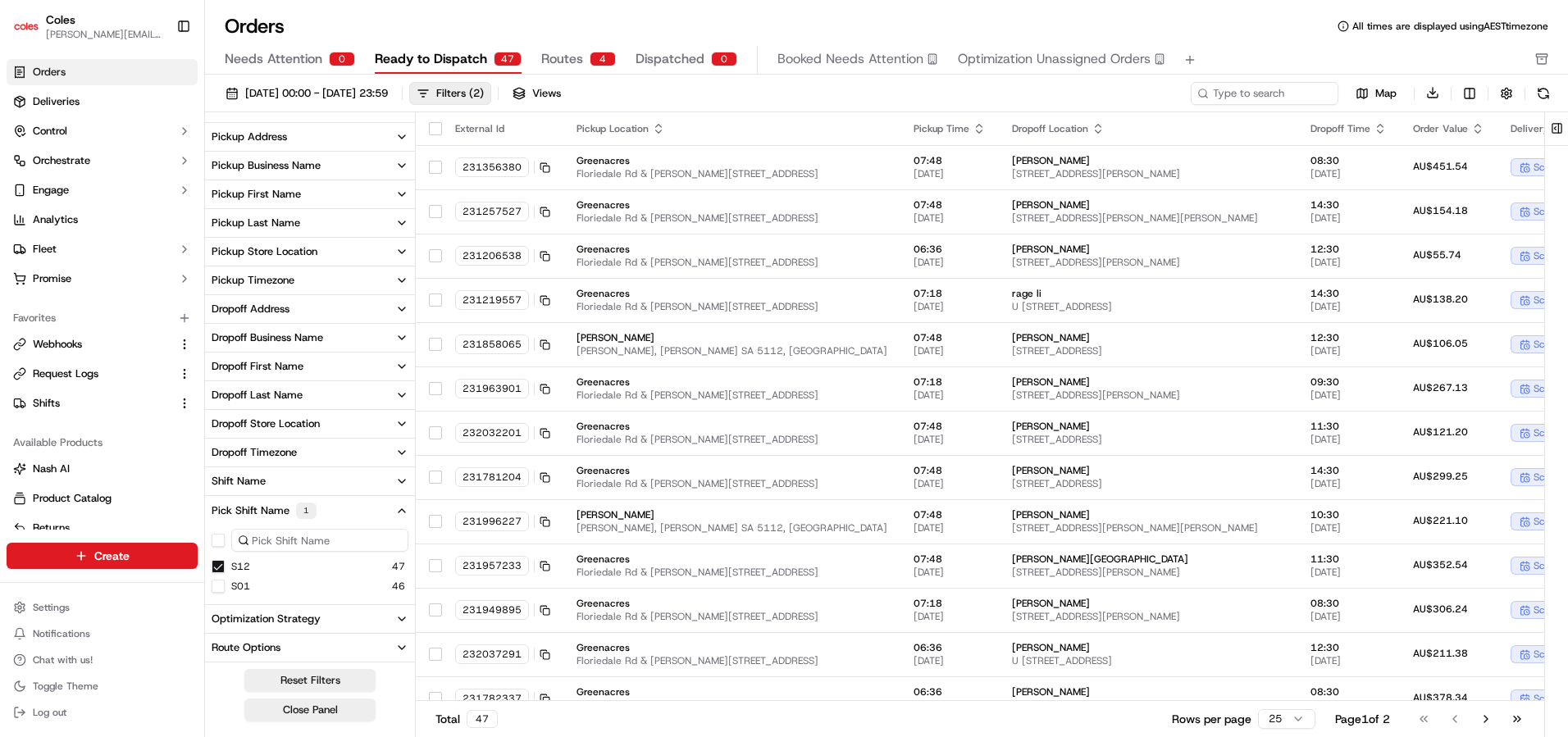
click at [222, 586] on button "S01" at bounding box center [219, 586] width 13 height 13
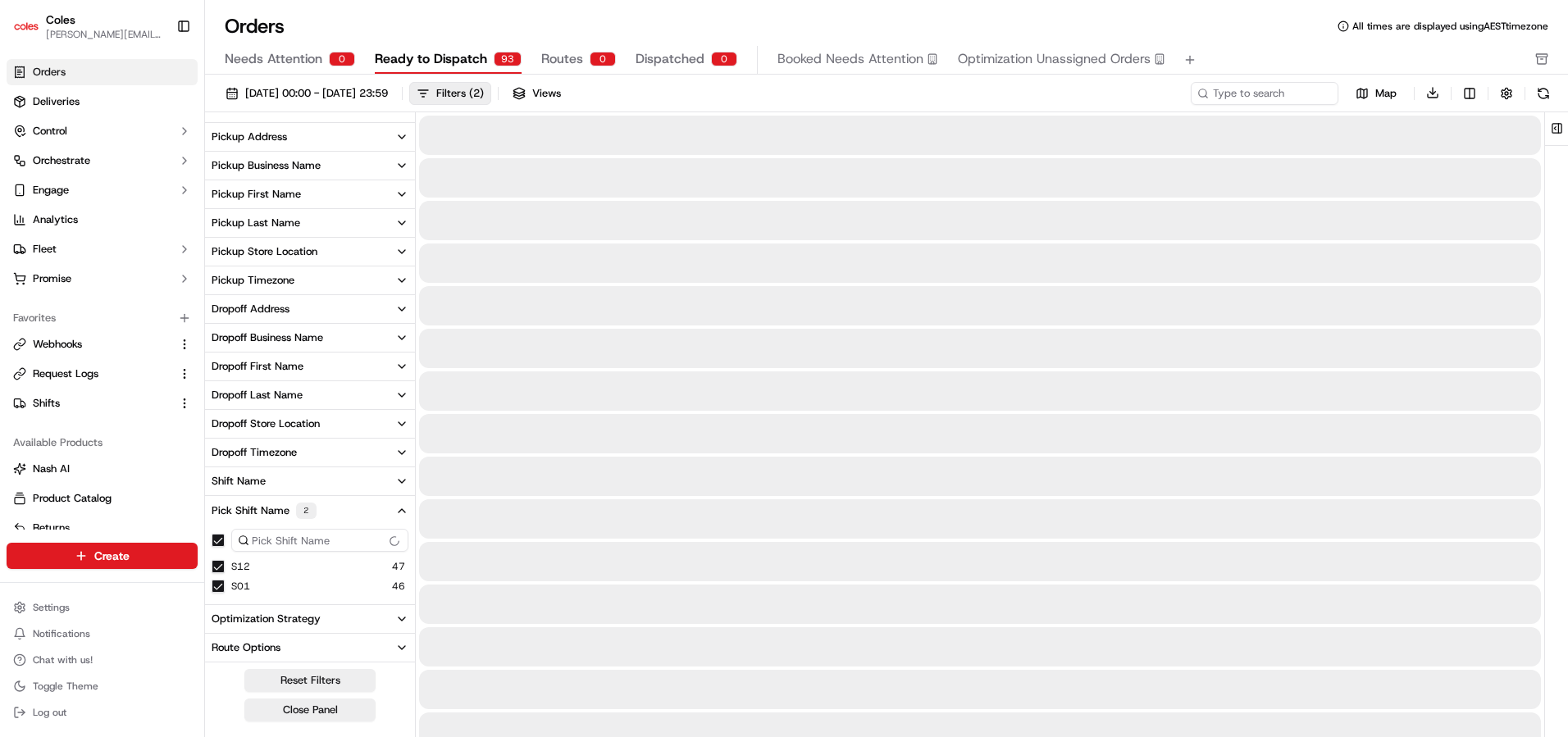
click at [218, 565] on button "S12" at bounding box center [219, 567] width 13 height 13
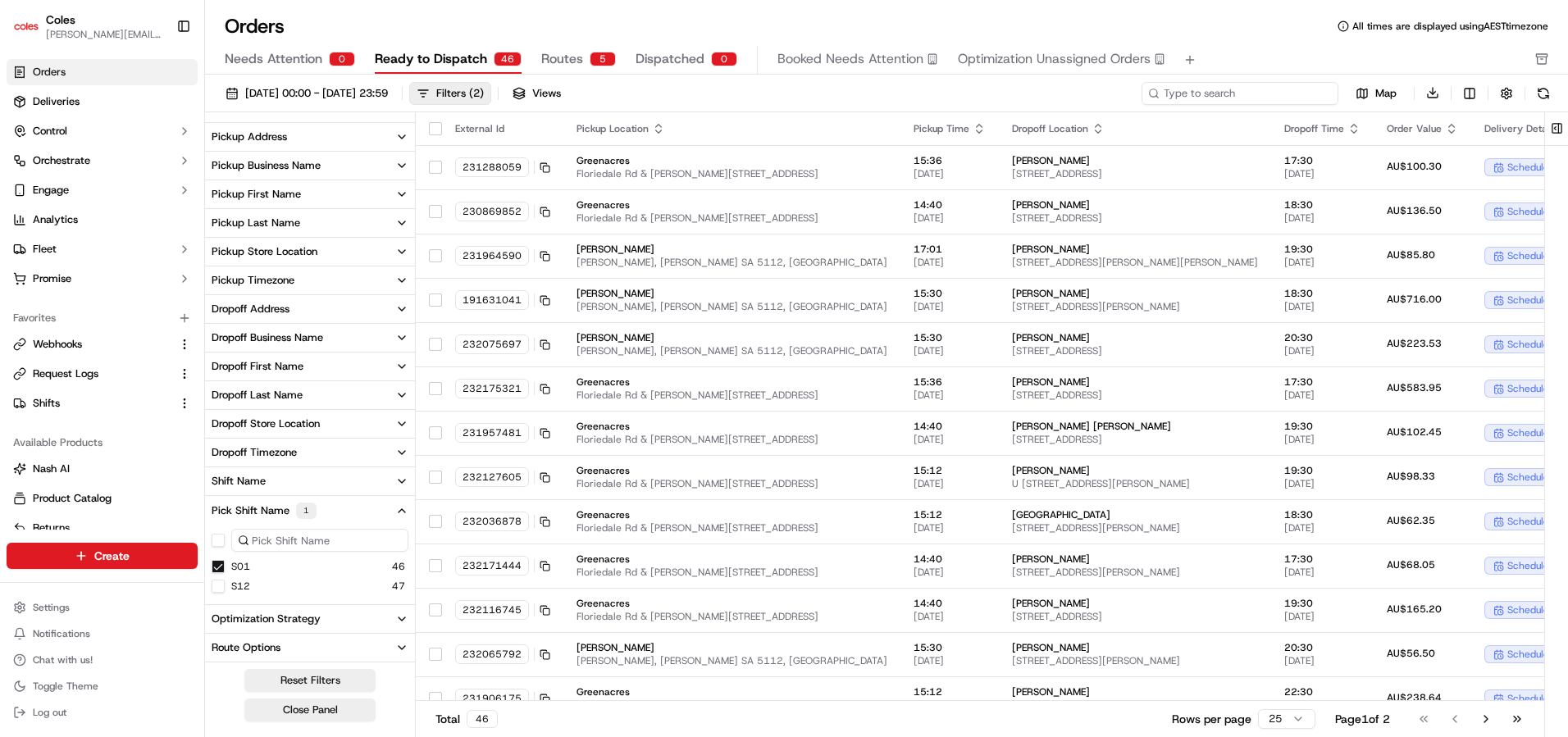
click at [1223, 98] on input at bounding box center [1240, 93] width 197 height 23
paste input "select OrderNumber, OrderDateTime, OrderCreatedTime, WebCutOffTime, StoreID, WC…"
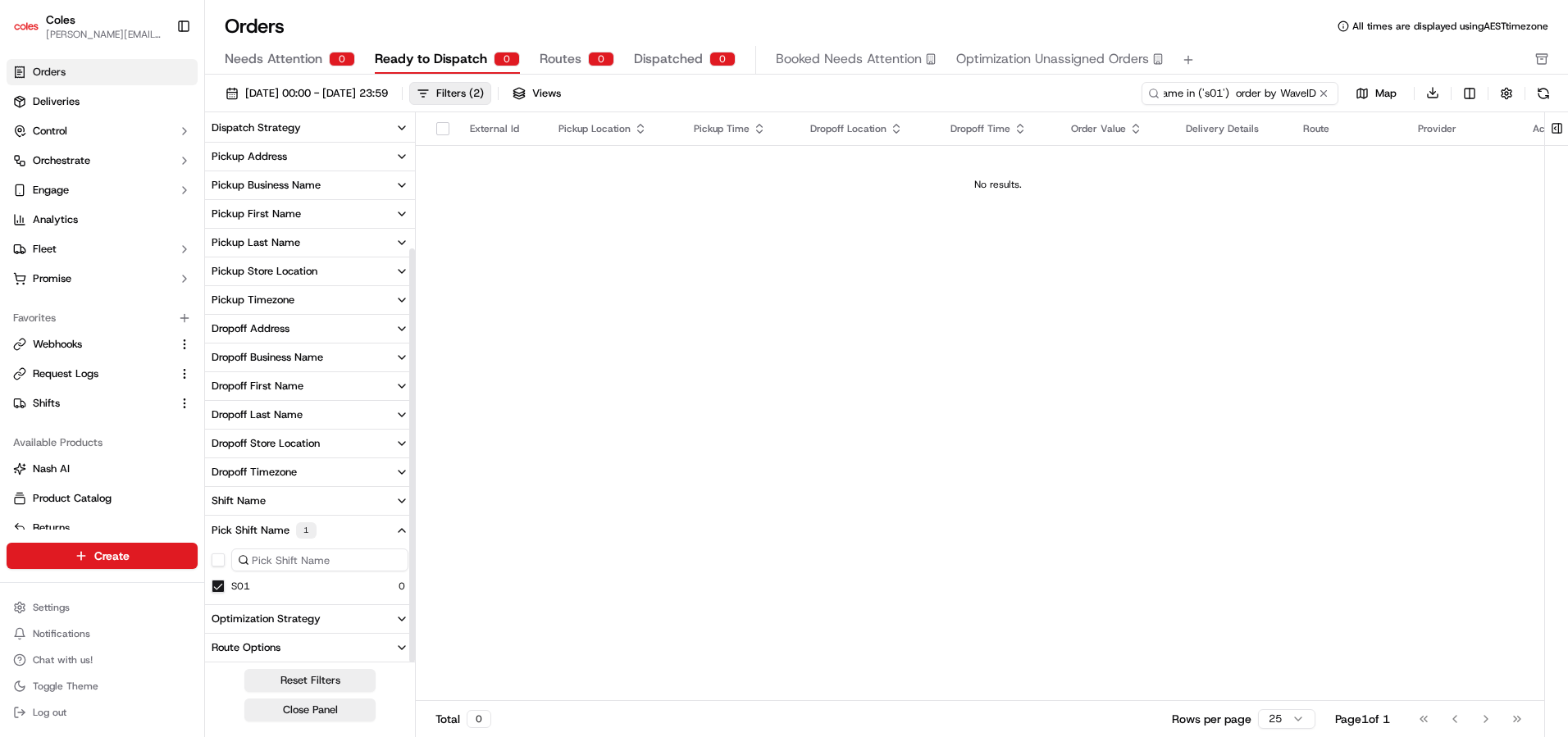
scroll to position [175, 0]
type input "select OrderNumber, OrderDateTime, OrderCreatedTime, WebCutOffTime, StoreID, WC…"
click at [1325, 97] on button at bounding box center [1324, 93] width 17 height 17
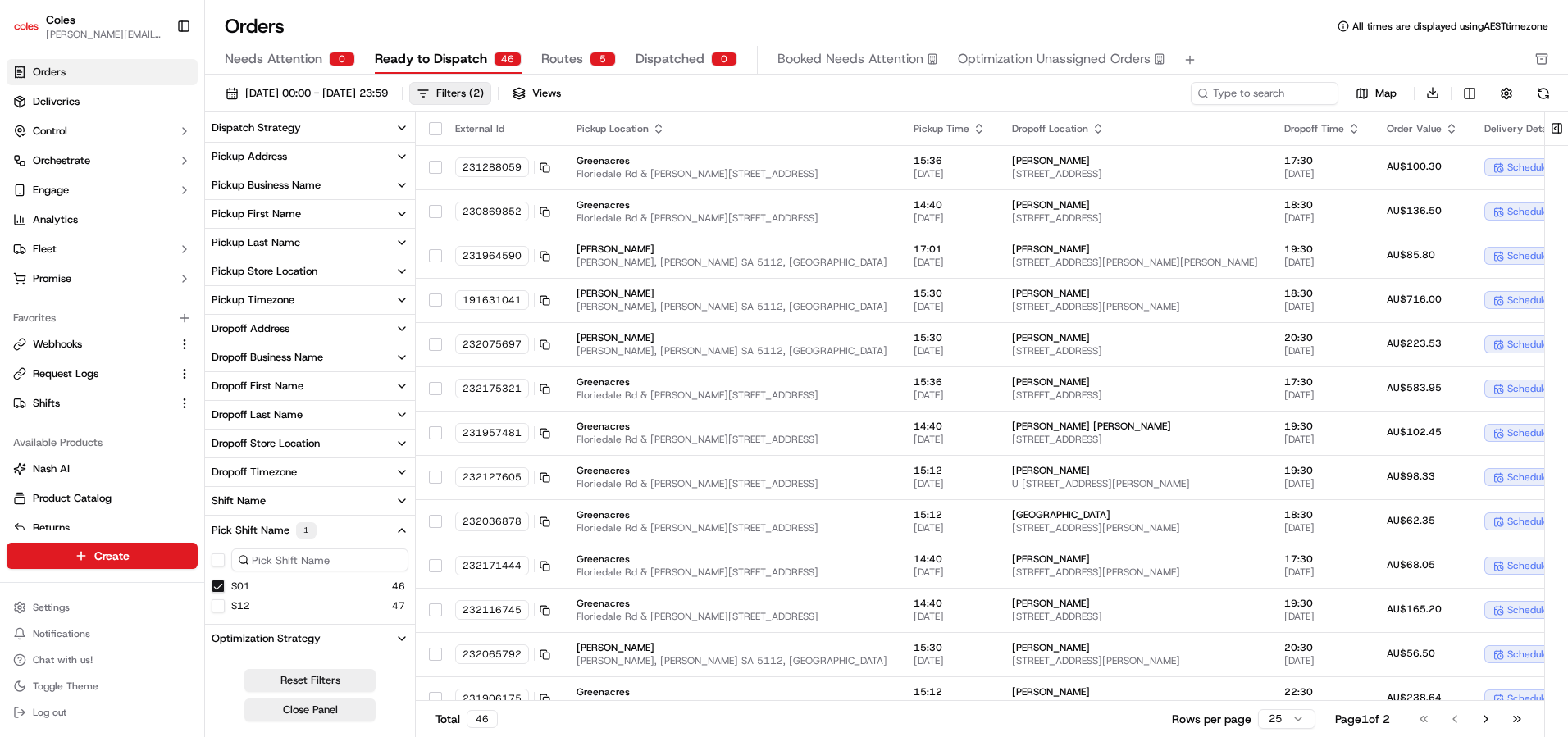
scroll to position [195, 0]
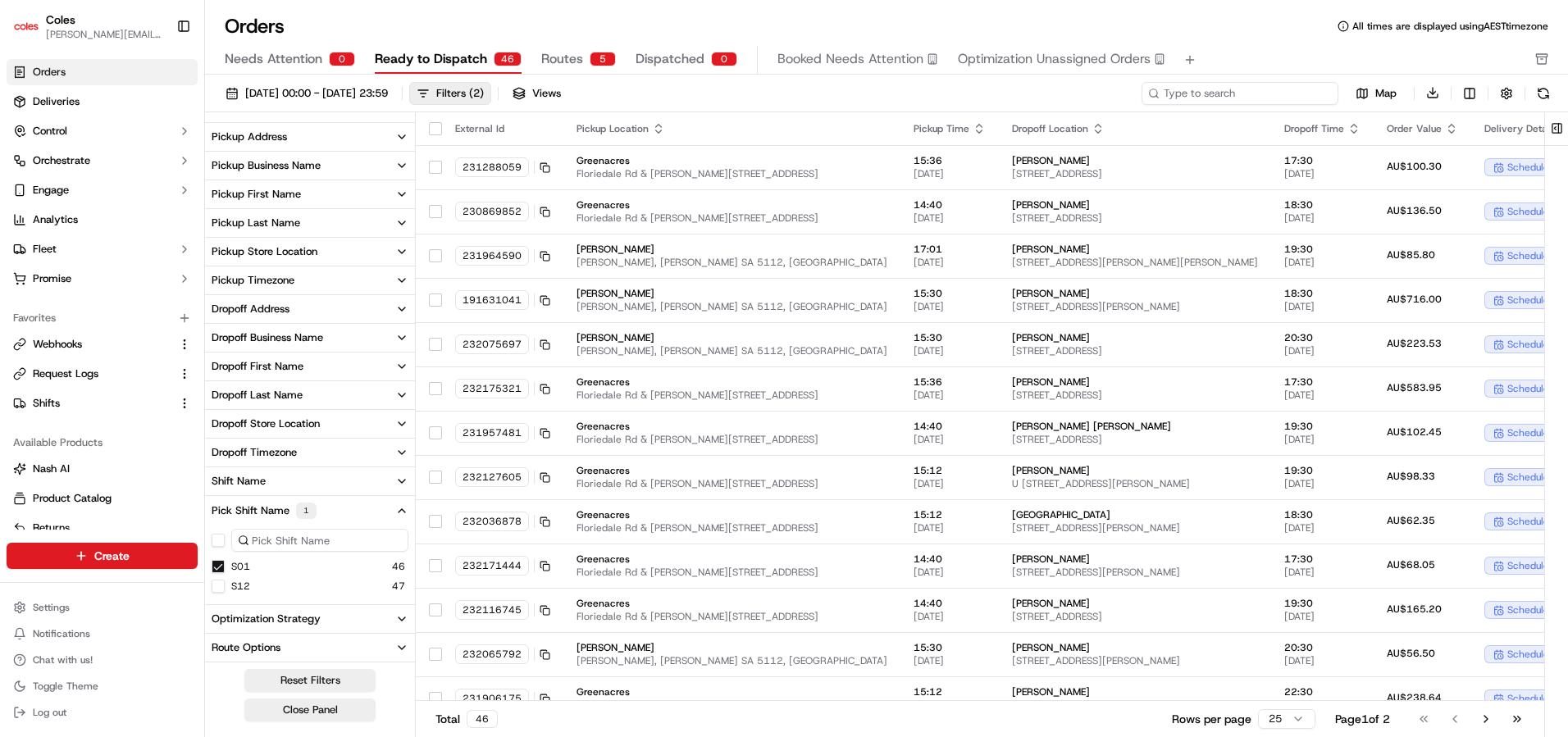
click at [1236, 93] on input at bounding box center [1240, 93] width 197 height 23
paste input "a232054036"
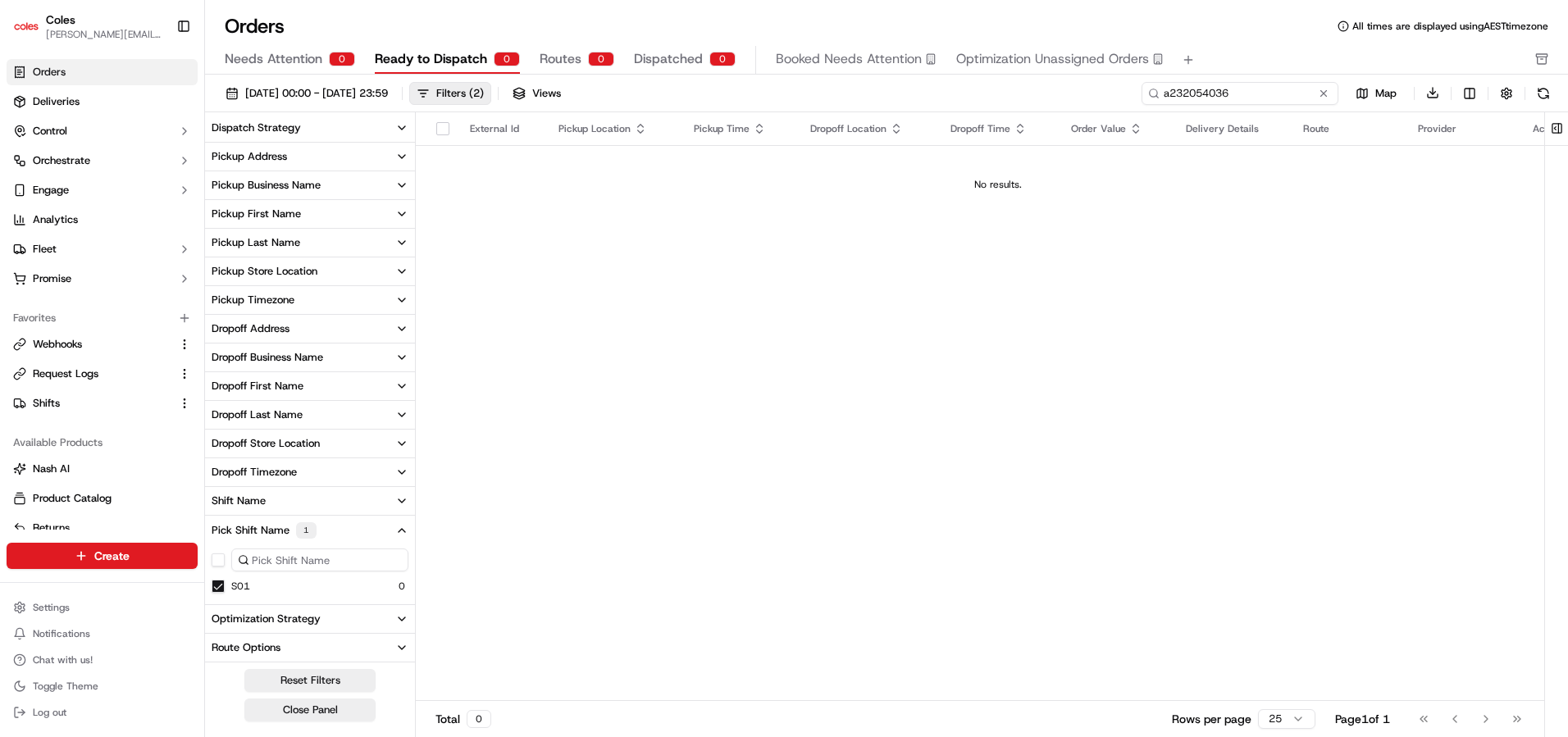
scroll to position [175, 0]
drag, startPoint x: 1172, startPoint y: 94, endPoint x: 1171, endPoint y: 115, distance: 21.0
click at [1172, 95] on input "a232054036" at bounding box center [1240, 93] width 197 height 23
type input "232054036"
click at [1324, 87] on button at bounding box center [1324, 93] width 17 height 17
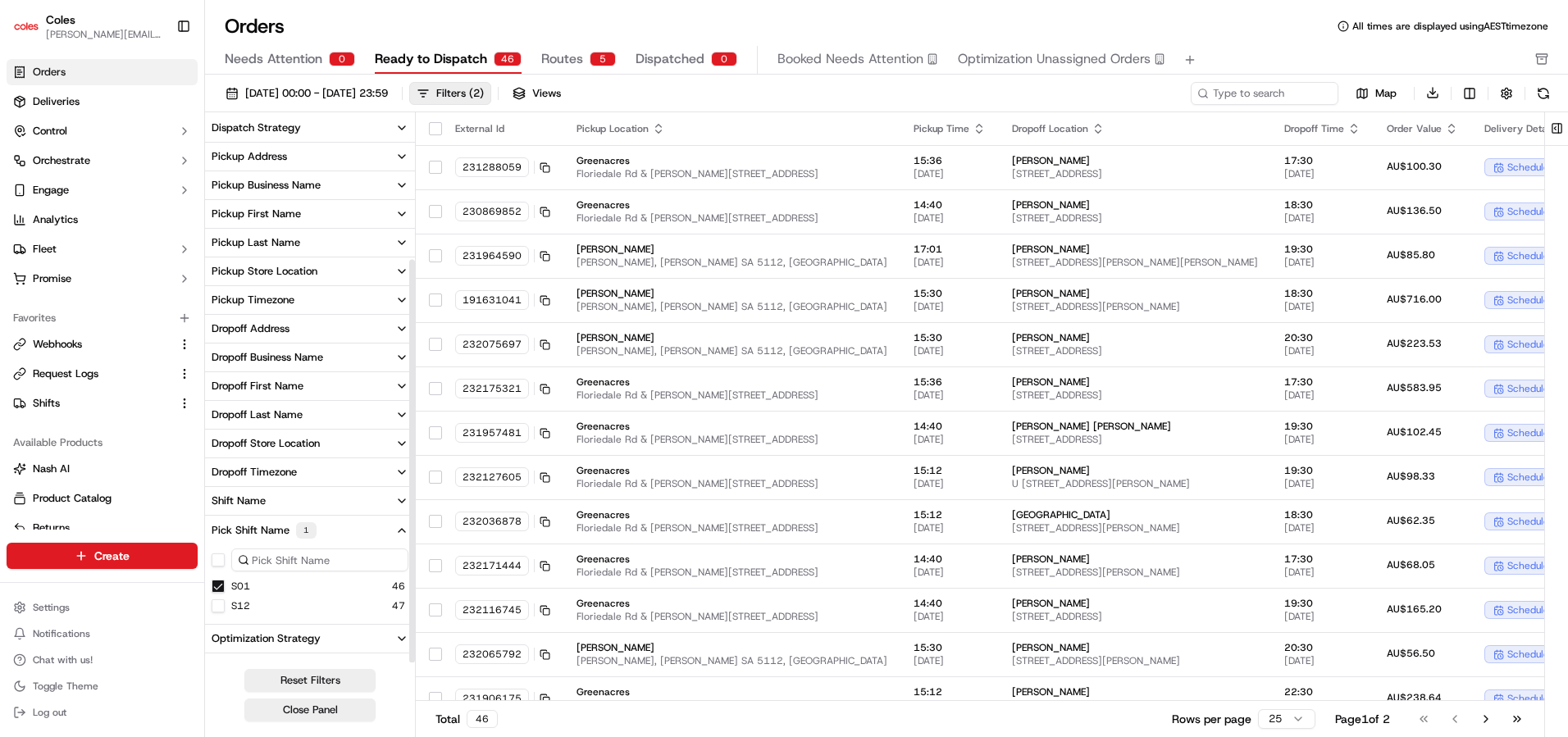
scroll to position [195, 0]
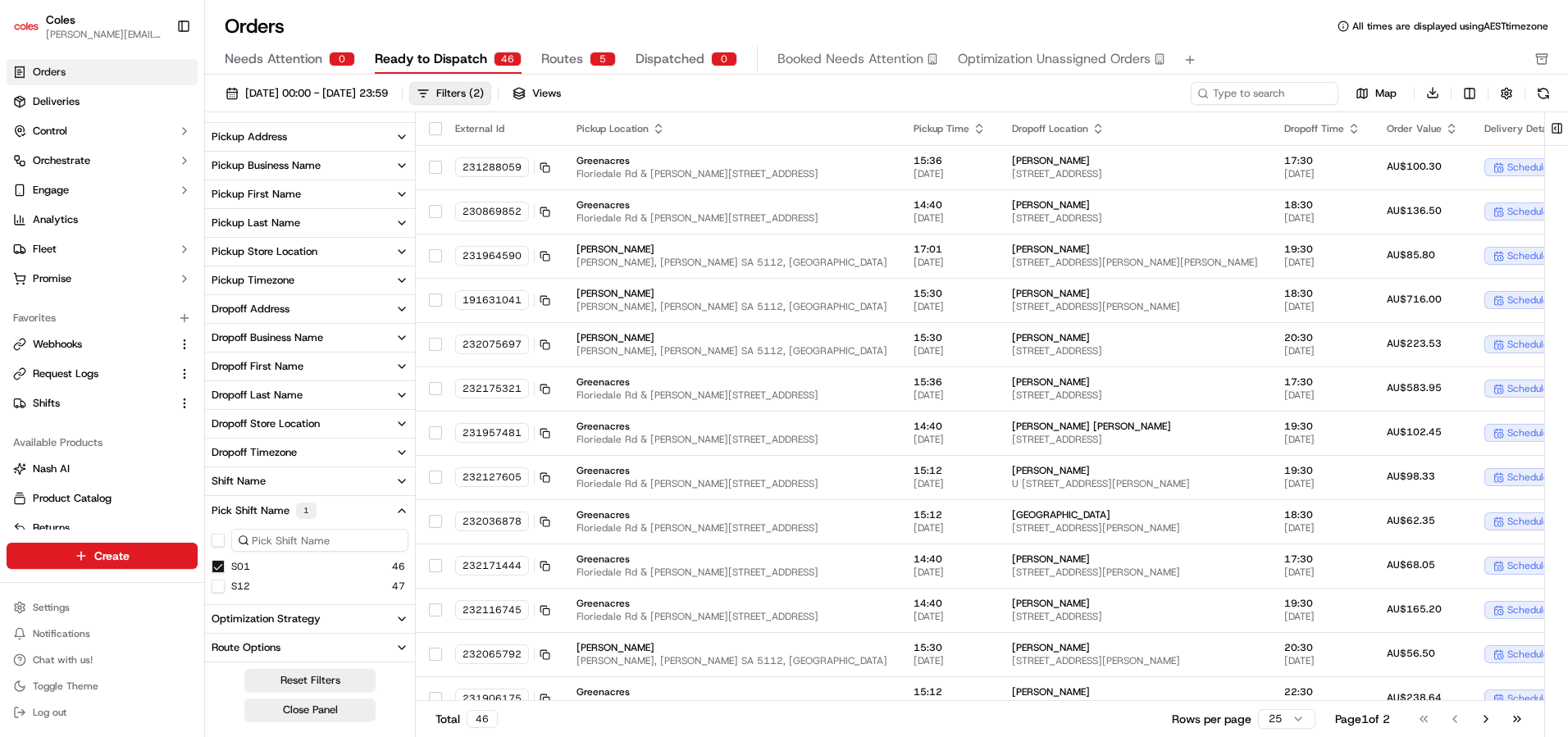
click at [440, 52] on span "Ready to Dispatch" at bounding box center [430, 59] width 113 height 20
click at [405, 108] on div "19/09/2025 00:00 - 19/09/2025 23:59 Filters ( 2 ) Views Map Download" at bounding box center [887, 96] width 1363 height 31
click at [388, 100] on span "19/09/2025 00:00 - 19/09/2025 23:59" at bounding box center [316, 93] width 143 height 15
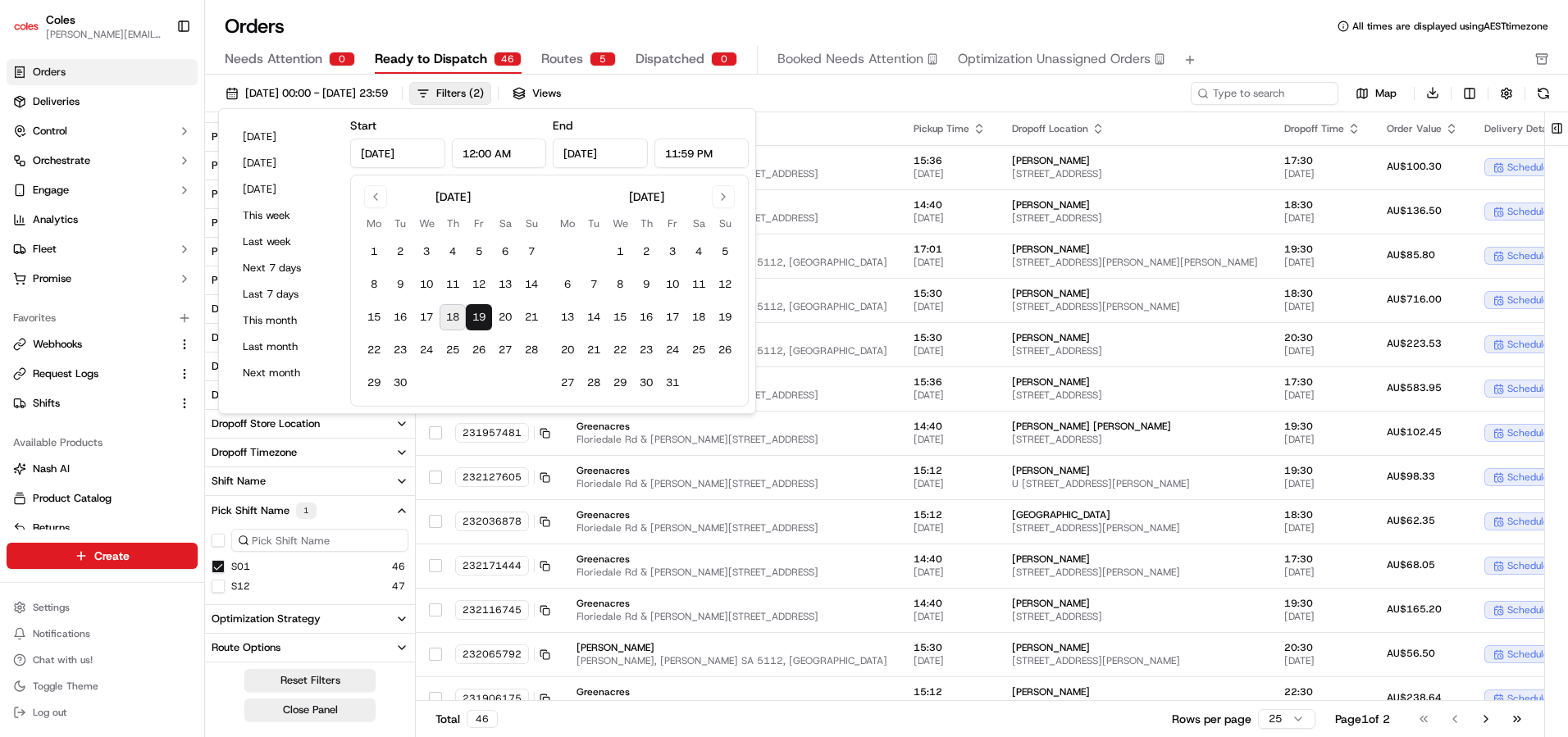
click at [451, 316] on button "18" at bounding box center [452, 317] width 26 height 26
type input "Sep 18, 2025"
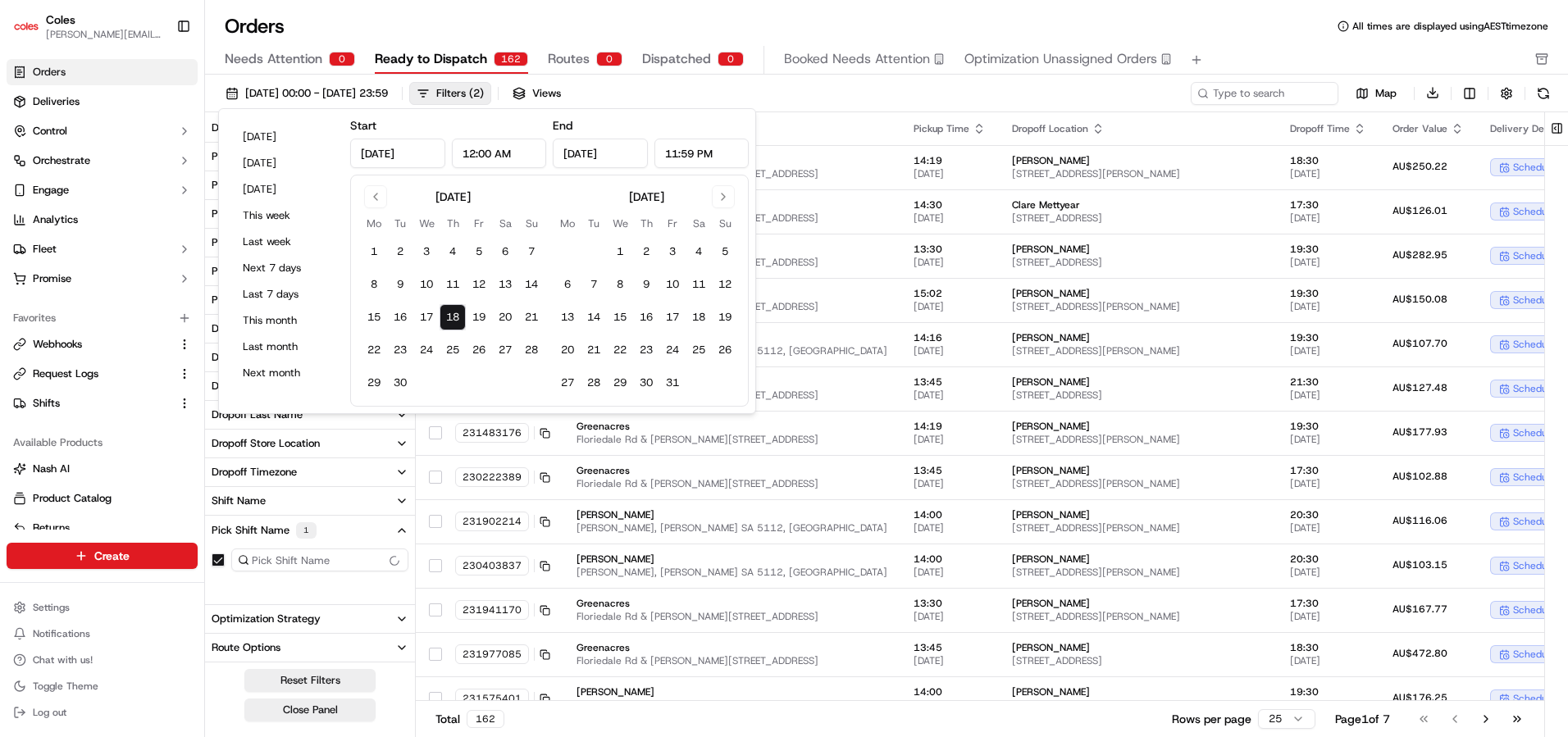
scroll to position [175, 0]
click at [450, 316] on button "18" at bounding box center [452, 317] width 26 height 26
click at [805, 93] on div "18/09/2025 00:00 - 18/09/2025 23:59 Filters ( 2 ) Views" at bounding box center [703, 93] width 969 height 23
